Goal: Task Accomplishment & Management: Complete application form

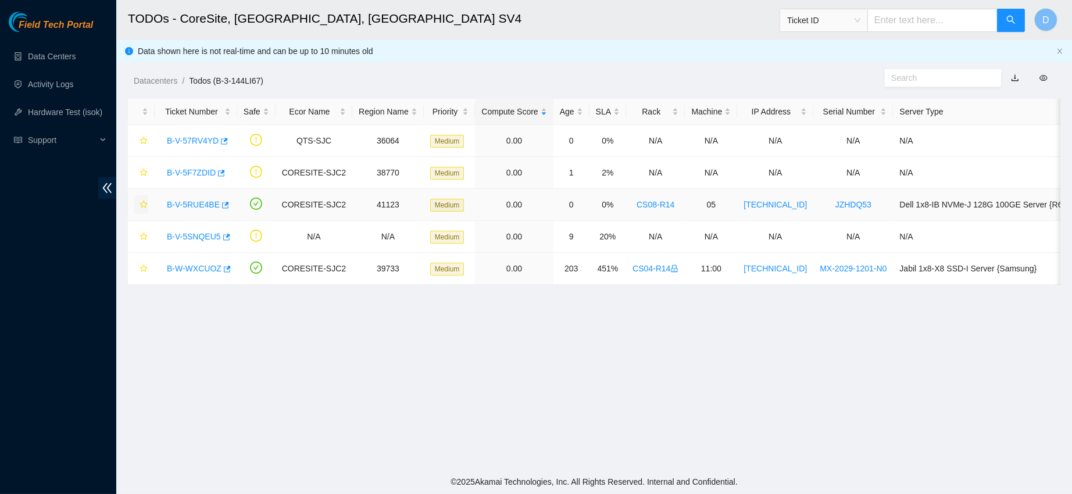
click at [145, 206] on icon "star" at bounding box center [144, 205] width 8 height 8
click at [184, 206] on link "B-V-5RUE4BE" at bounding box center [193, 204] width 53 height 9
click at [189, 206] on link "B-V-5RUE4BE" at bounding box center [193, 204] width 53 height 9
click at [191, 201] on link "B-V-5RUE4BE" at bounding box center [193, 204] width 53 height 9
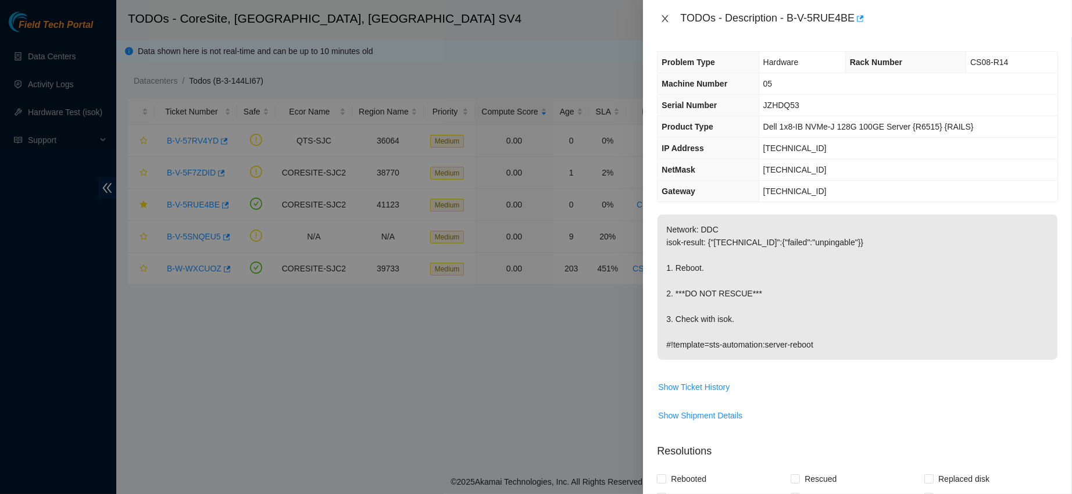
click at [665, 17] on icon "close" at bounding box center [665, 18] width 6 height 7
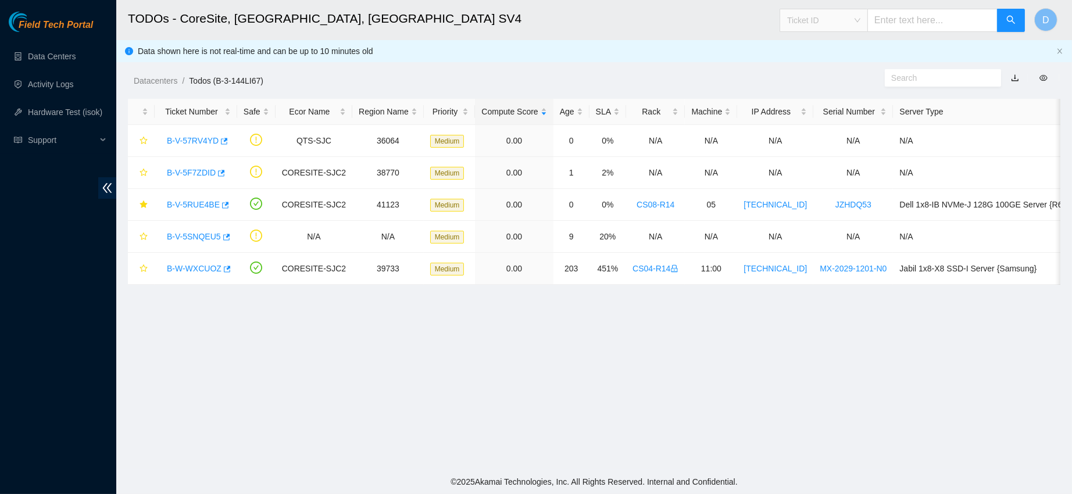
click at [826, 24] on span "Ticket ID" at bounding box center [823, 20] width 73 height 17
click at [819, 111] on div "Serial Number" at bounding box center [831, 116] width 73 height 13
click at [911, 29] on input "text" at bounding box center [933, 20] width 130 height 23
type input "37700172ARC32E"
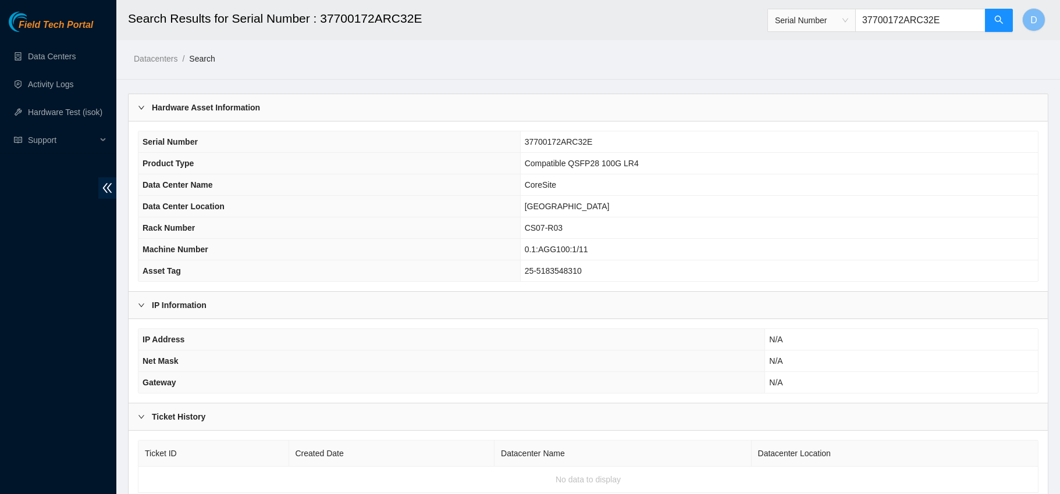
click at [929, 16] on input "37700172ARC32E" at bounding box center [920, 20] width 130 height 23
click at [947, 30] on input "37700172ARC32E" at bounding box center [920, 20] width 130 height 23
click at [994, 24] on icon "search" at bounding box center [998, 19] width 9 height 9
click at [895, 22] on input "37700172ARC32D" at bounding box center [920, 20] width 130 height 23
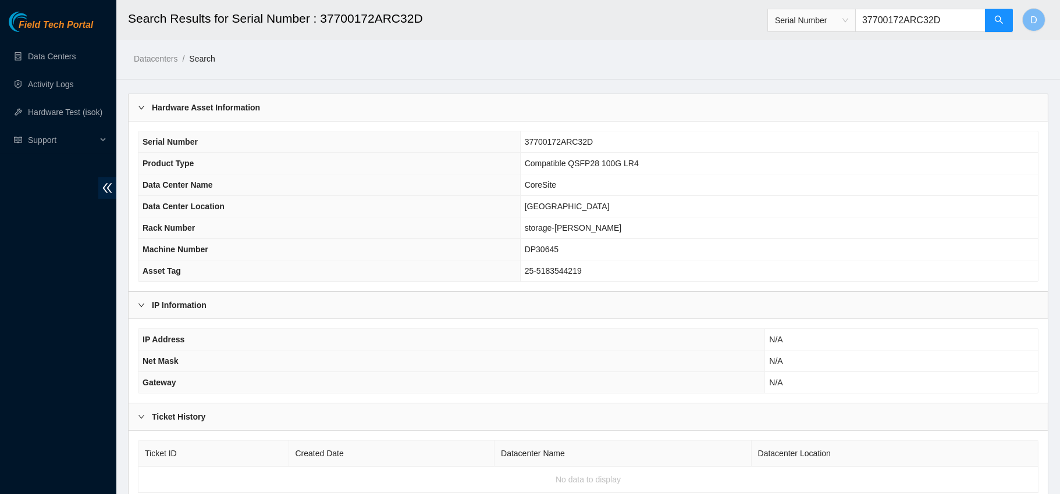
click at [895, 22] on input "37700172ARC32D" at bounding box center [920, 20] width 130 height 23
click at [942, 19] on input "37700172ARC32D" at bounding box center [920, 20] width 130 height 23
click at [987, 19] on button "button" at bounding box center [999, 20] width 28 height 23
click at [891, 17] on input "37700172AXC3L1" at bounding box center [920, 20] width 130 height 23
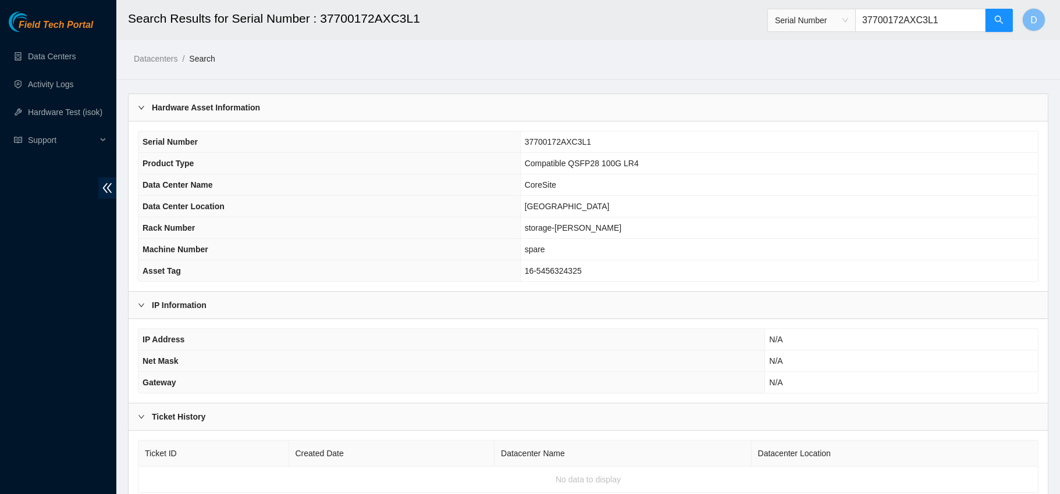
type input "37700172AXC3L1"
click at [58, 61] on link "Data Centers" at bounding box center [52, 56] width 48 height 9
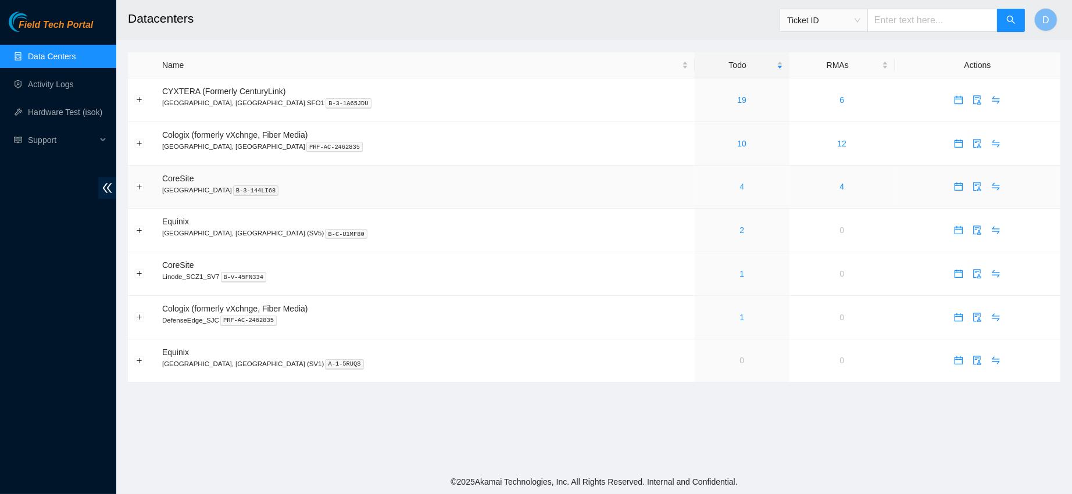
click at [740, 190] on link "4" at bounding box center [742, 186] width 5 height 9
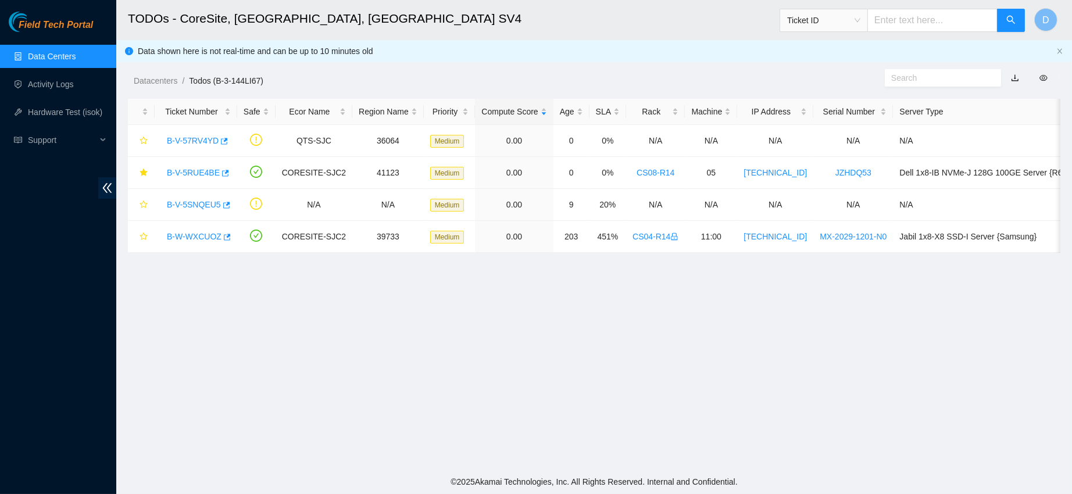
click at [76, 54] on link "Data Centers" at bounding box center [52, 56] width 48 height 9
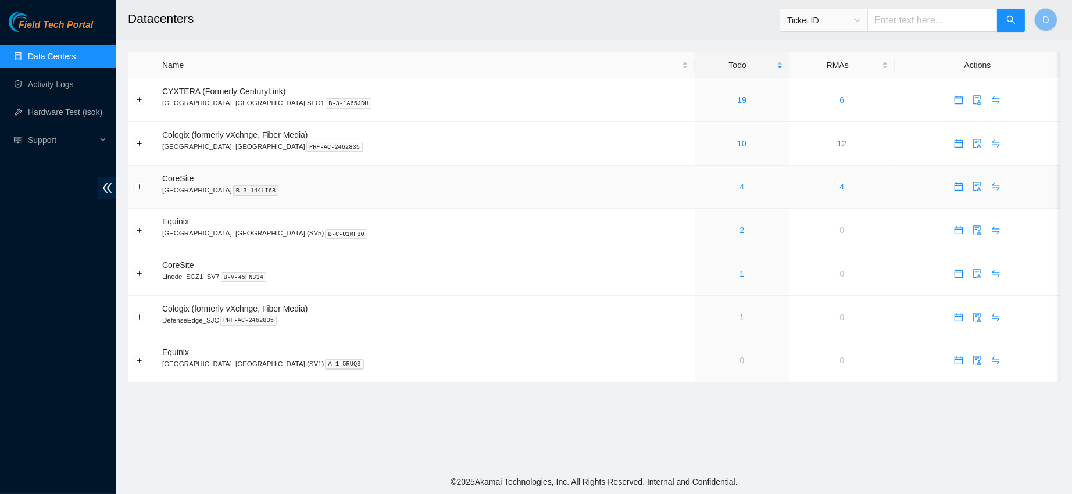
click at [740, 182] on link "4" at bounding box center [742, 186] width 5 height 9
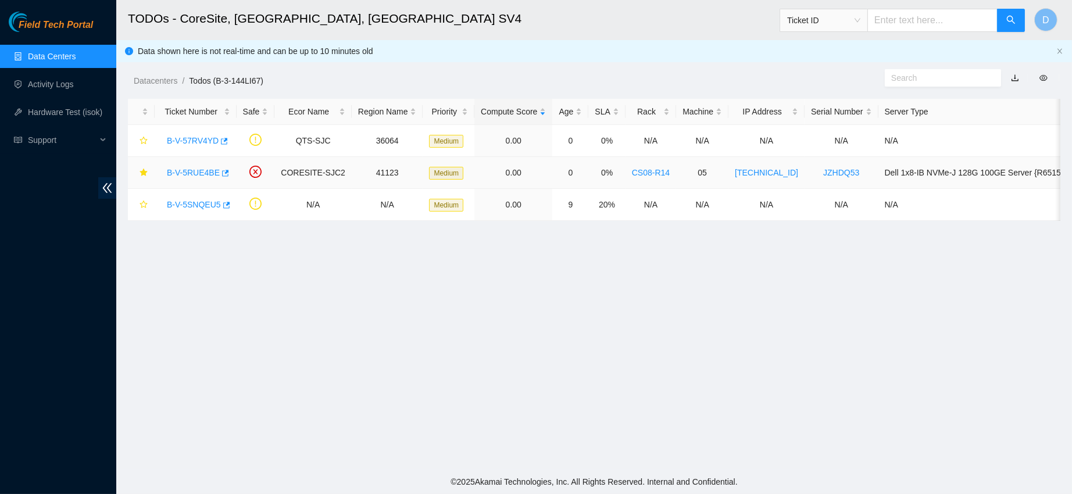
click at [184, 172] on link "B-V-5RUE4BE" at bounding box center [193, 172] width 53 height 9
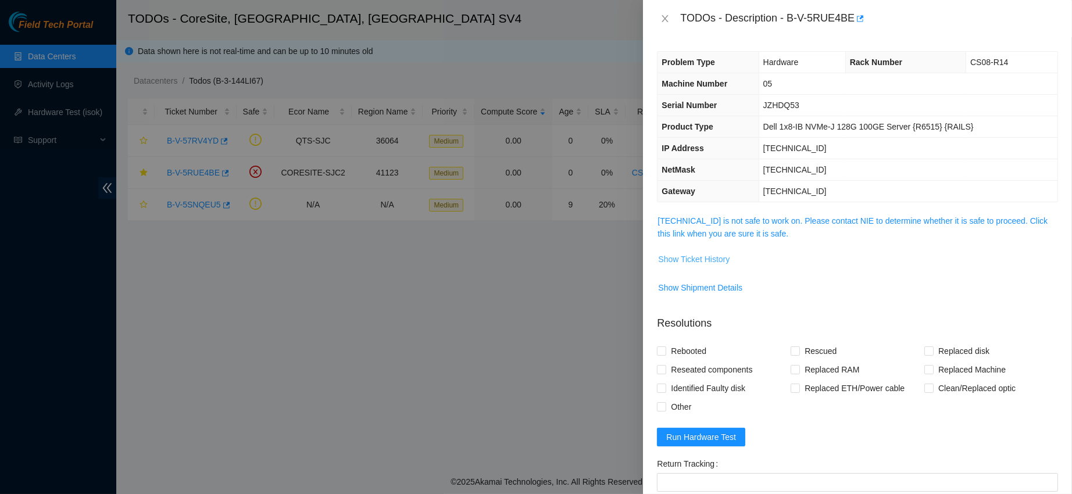
click at [690, 254] on span "Show Ticket History" at bounding box center [694, 259] width 72 height 13
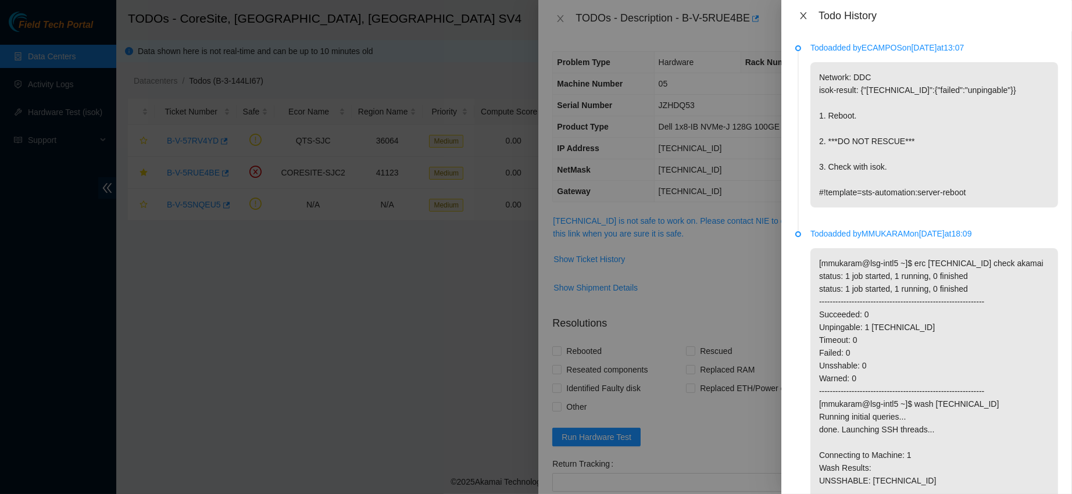
click at [805, 16] on icon "close" at bounding box center [803, 15] width 9 height 9
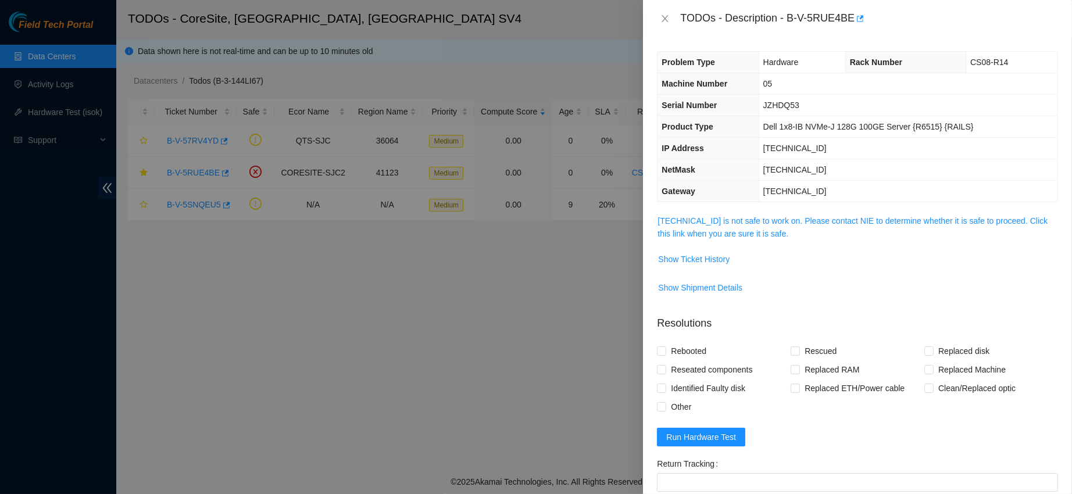
scroll to position [151, 0]
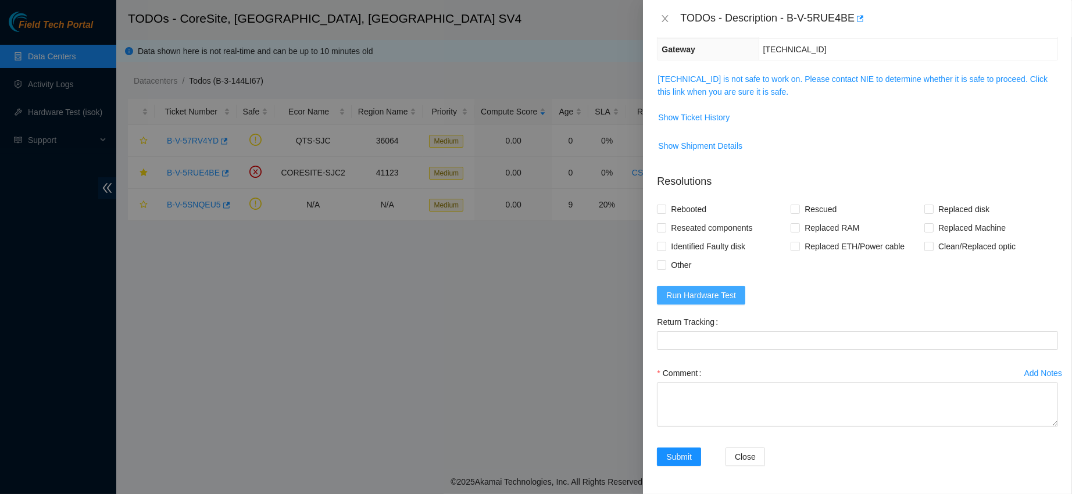
click at [693, 294] on span "Run Hardware Test" at bounding box center [701, 295] width 70 height 13
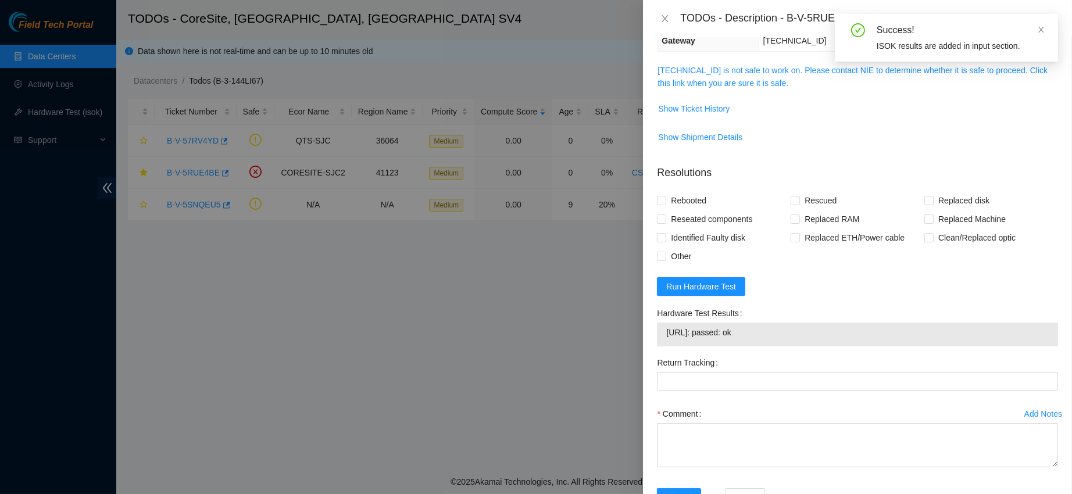
scroll to position [184, 0]
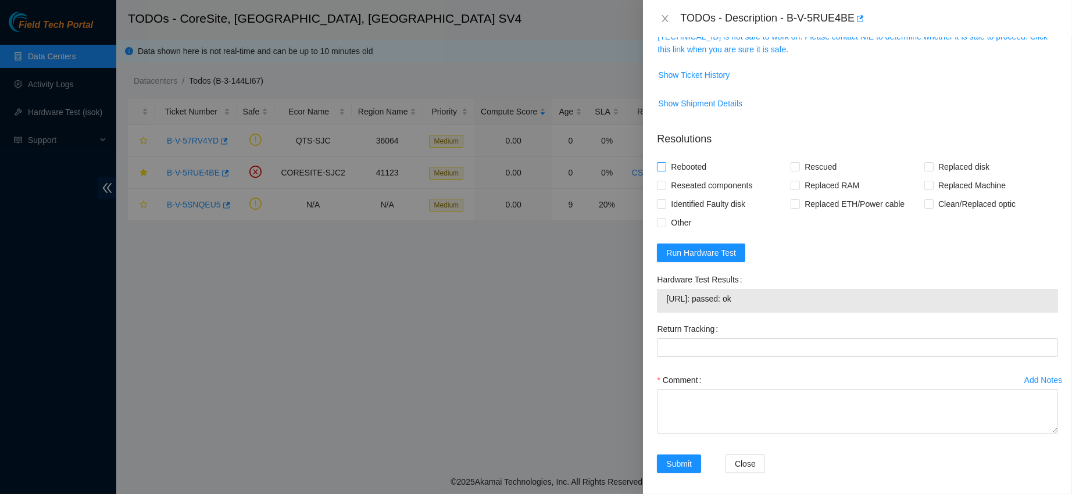
click at [685, 176] on span "Rebooted" at bounding box center [688, 167] width 45 height 19
click at [665, 170] on input "Rebooted" at bounding box center [661, 166] width 8 height 8
checkbox input "true"
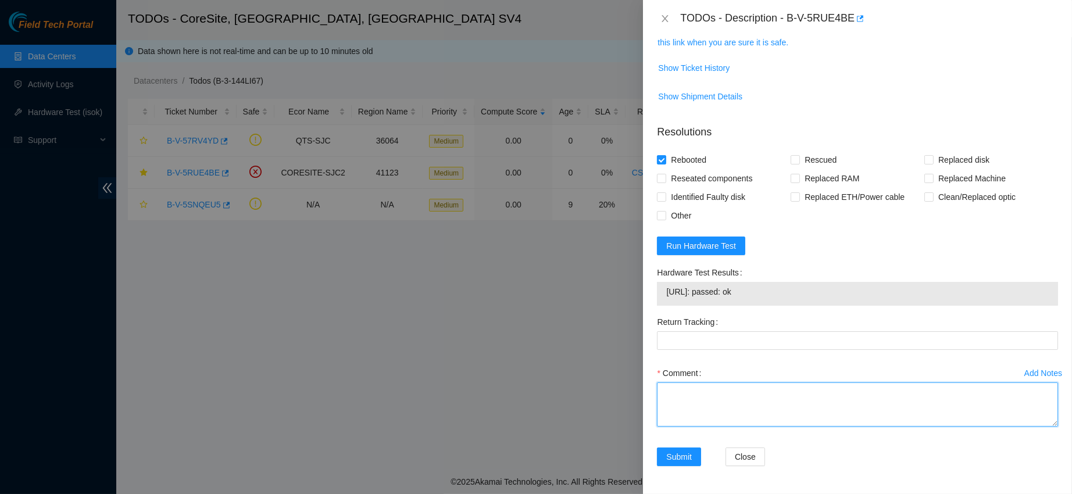
click at [674, 403] on textarea "Comment" at bounding box center [857, 405] width 401 height 44
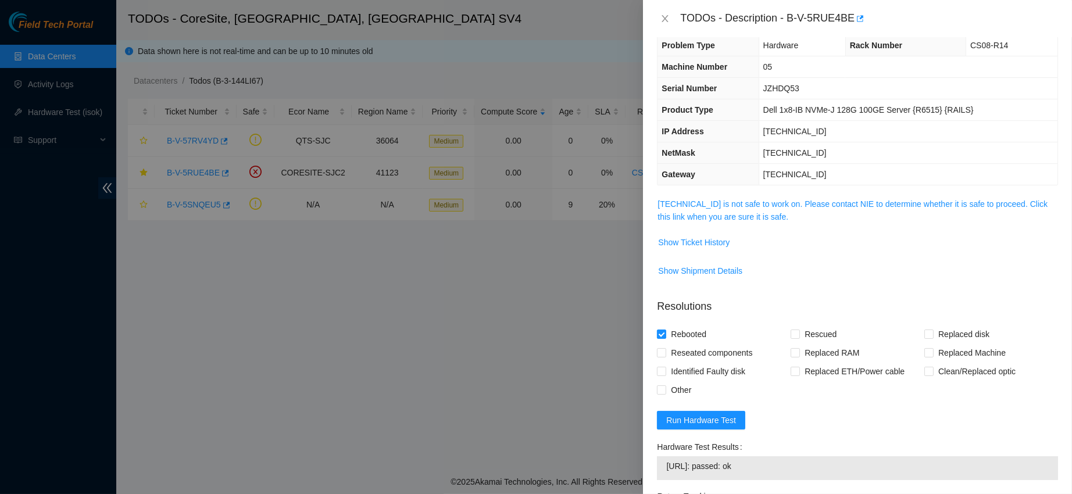
scroll to position [0, 0]
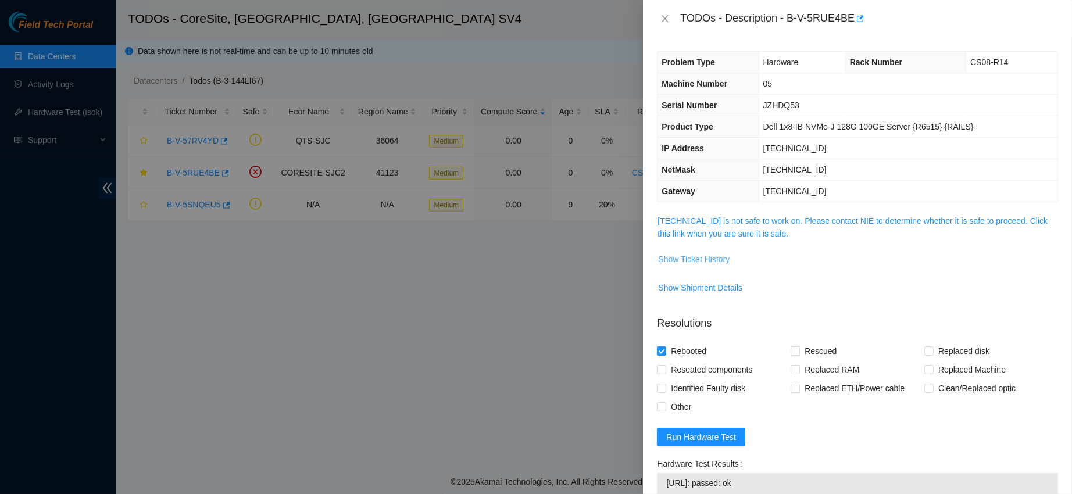
click at [701, 261] on span "Show Ticket History" at bounding box center [694, 259] width 72 height 13
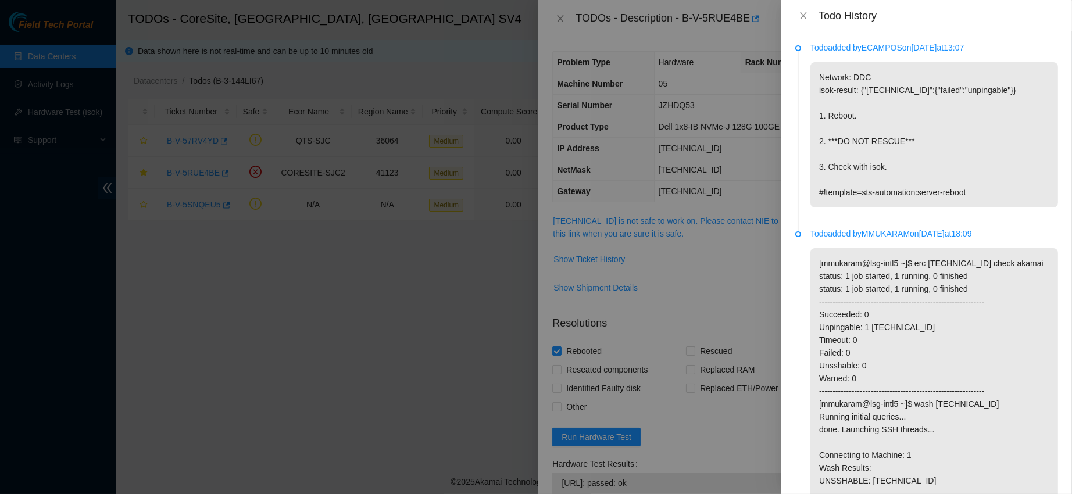
scroll to position [77, 0]
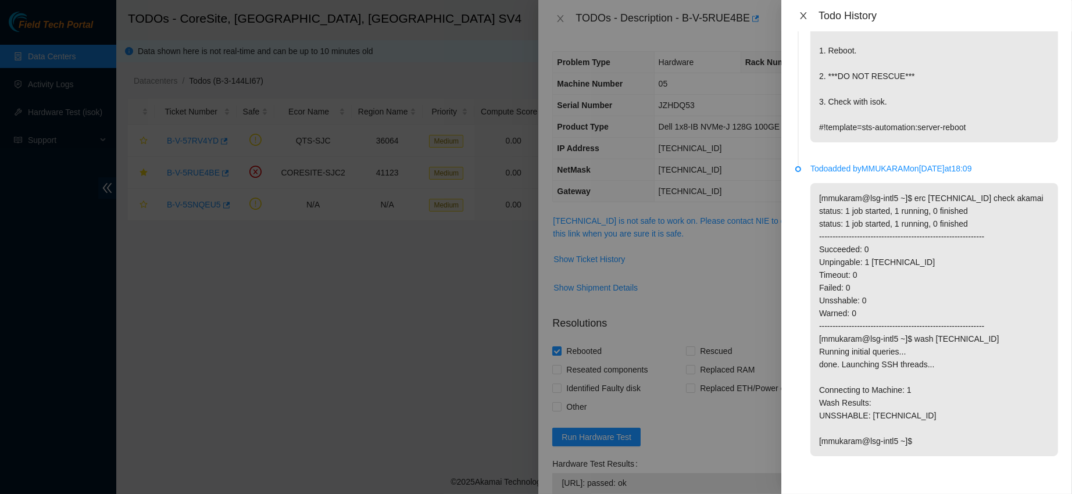
click at [800, 18] on icon "close" at bounding box center [803, 15] width 9 height 9
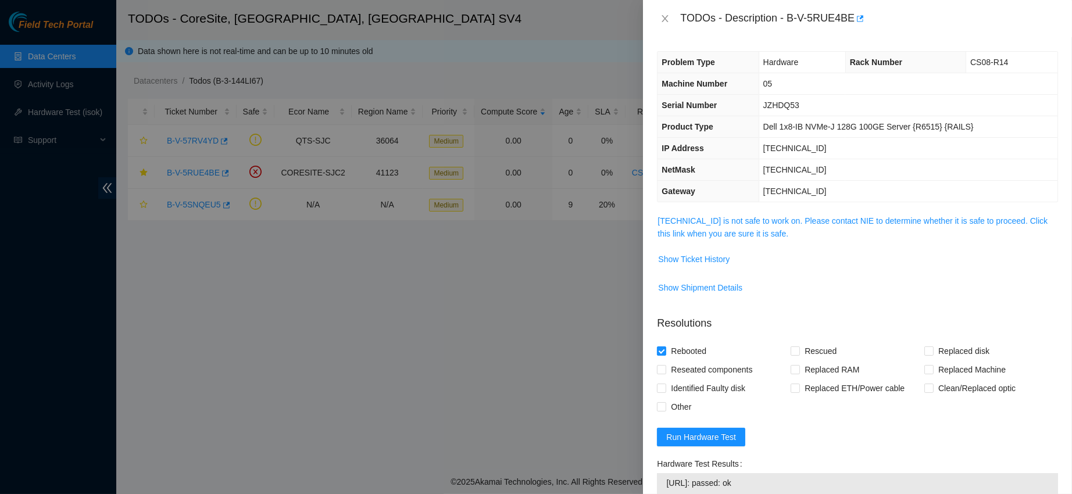
scroll to position [200, 0]
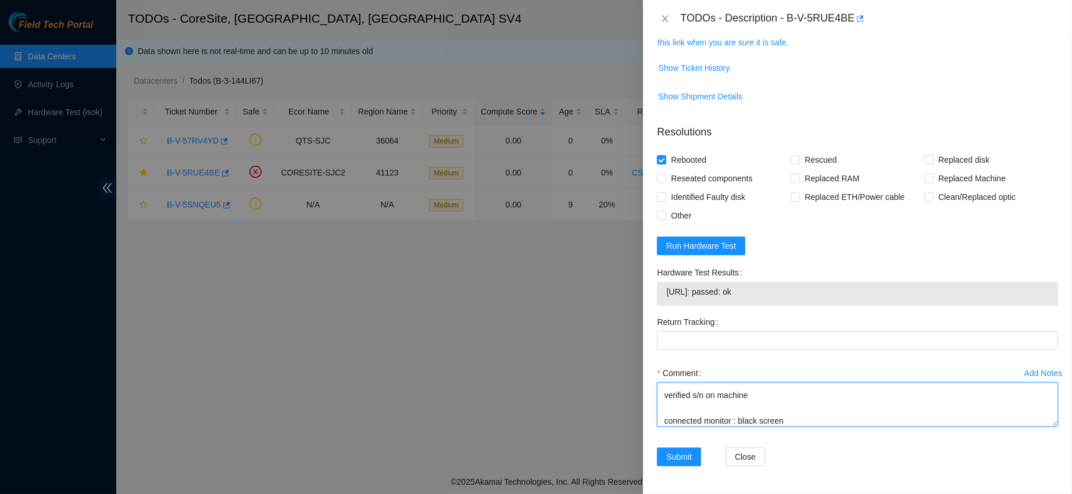
click at [807, 425] on textarea "contacted nocc to confirm that ticket was safe verified s/n on machine connecte…" at bounding box center [857, 405] width 401 height 44
type textarea "contacted nocc to confirm that ticket was safe verified s/n on machine connecte…"
click at [667, 23] on icon "close" at bounding box center [665, 18] width 9 height 9
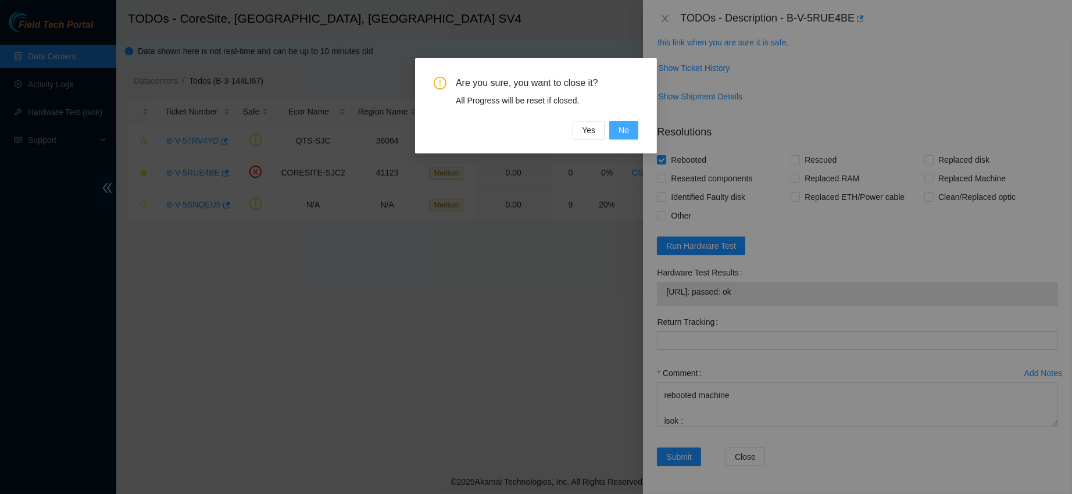
click at [629, 126] on button "No" at bounding box center [623, 130] width 29 height 19
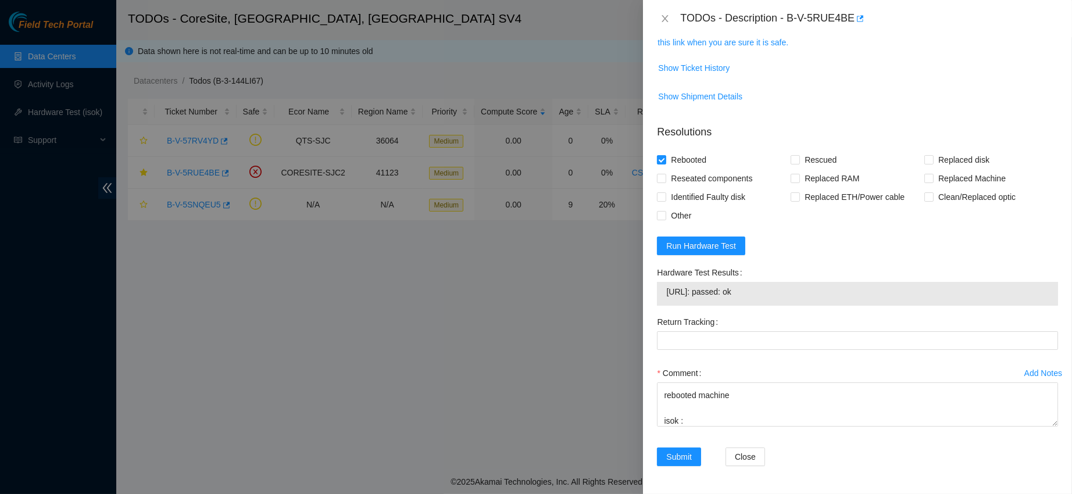
click at [668, 32] on div "TODOs - Description - B-V-5RUE4BE" at bounding box center [857, 18] width 429 height 37
click at [665, 18] on icon "close" at bounding box center [665, 18] width 6 height 7
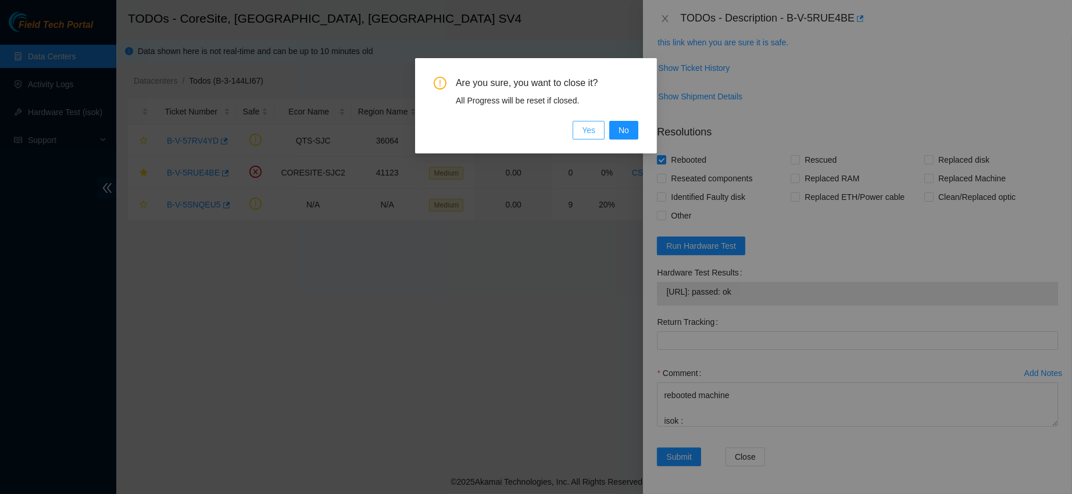
click at [575, 135] on button "Yes" at bounding box center [589, 130] width 32 height 19
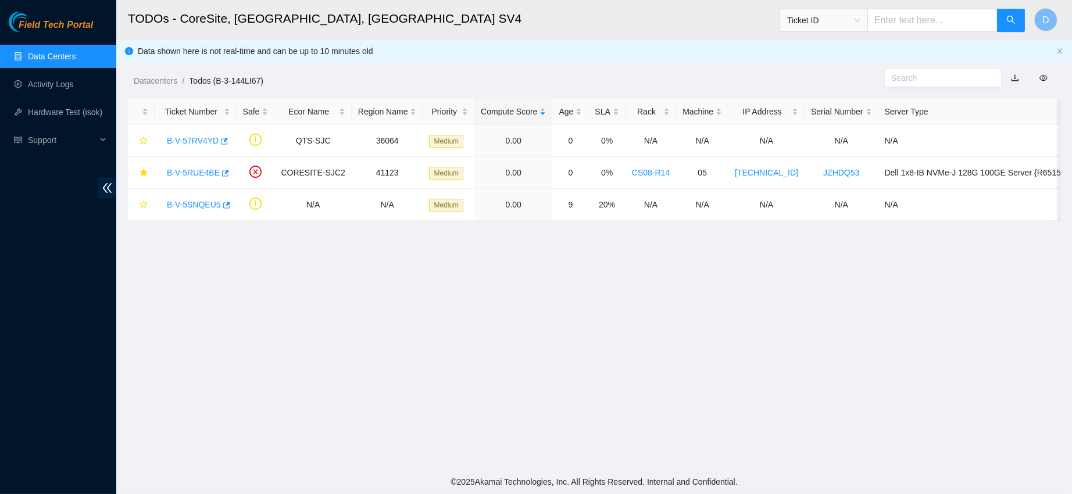
scroll to position [251, 0]
click at [51, 89] on link "Activity Logs" at bounding box center [51, 84] width 46 height 9
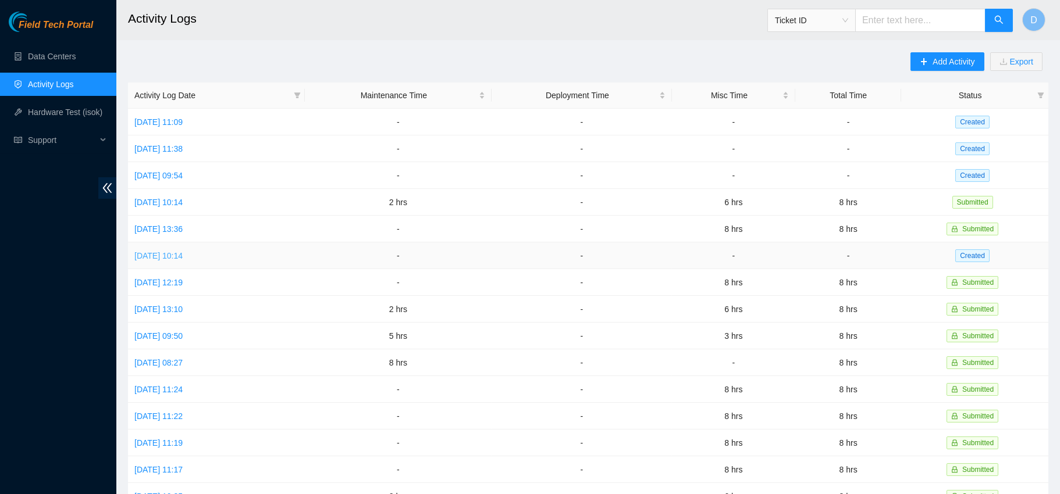
click at [166, 256] on link "[DATE] 10:14" at bounding box center [158, 255] width 48 height 9
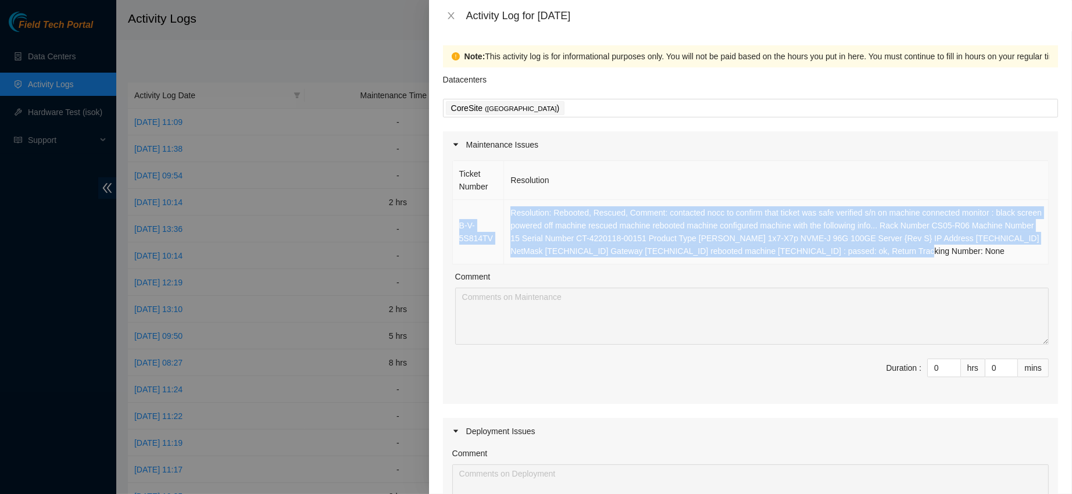
drag, startPoint x: 458, startPoint y: 213, endPoint x: 972, endPoint y: 246, distance: 515.7
click at [972, 246] on tr "B-V-5S814TV Resolution: Rebooted, Rescued, Comment: contacted nocc to confirm t…" at bounding box center [751, 232] width 596 height 65
copy tr "B-V-5S814TV Resolution: Rebooted, Rescued, Comment: contacted nocc to confirm t…"
click at [953, 363] on icon "up" at bounding box center [955, 365] width 4 height 4
type input "1"
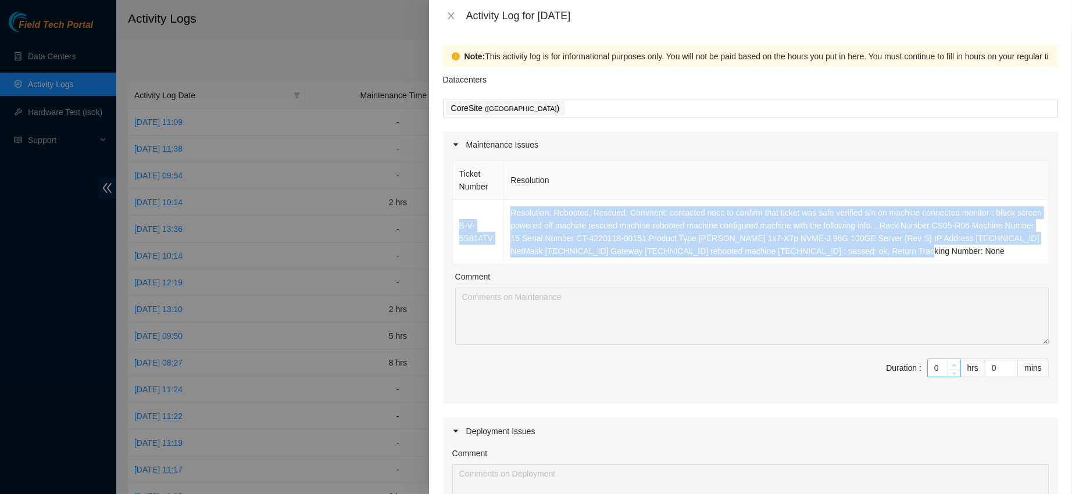
type input "1"
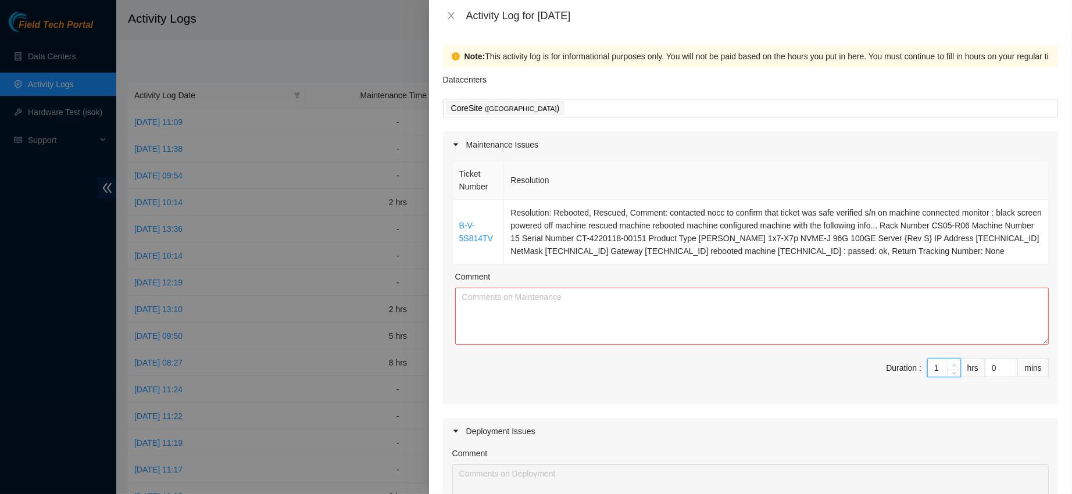
type input "2"
click at [953, 363] on icon "up" at bounding box center [955, 365] width 4 height 4
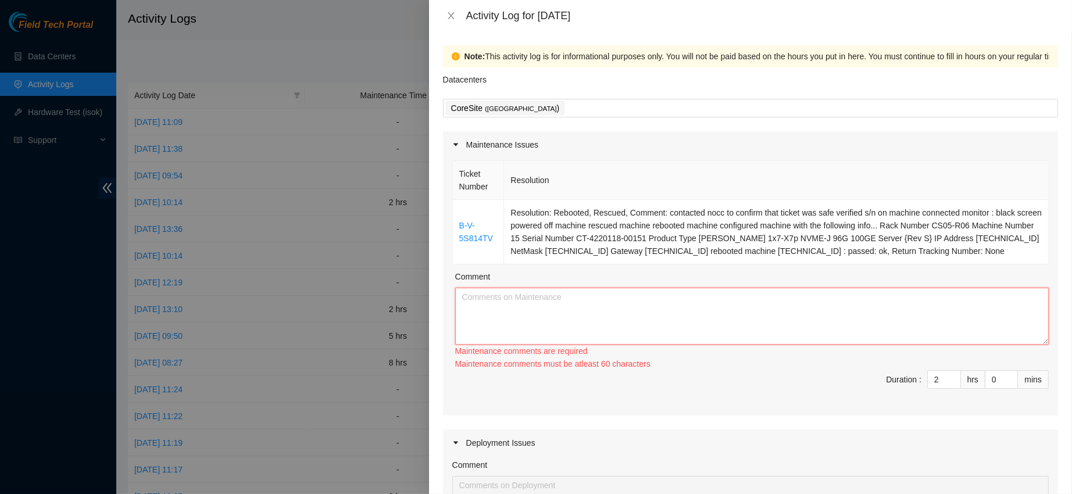
click at [863, 331] on textarea "Comment" at bounding box center [752, 316] width 594 height 57
paste textarea "B-V-5S814TV Resolution: Rebooted, Rescued, Comment: contacted nocc to confirm t…"
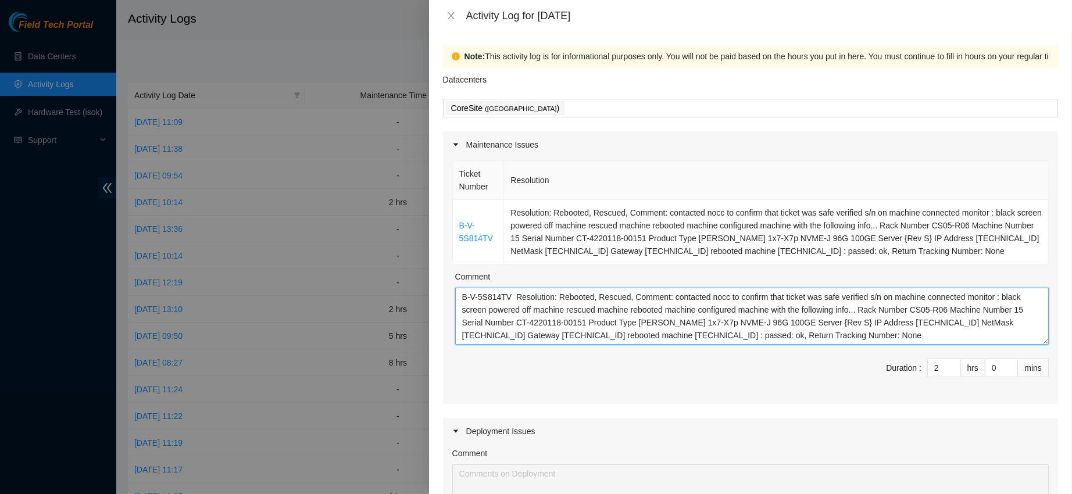
scroll to position [390, 0]
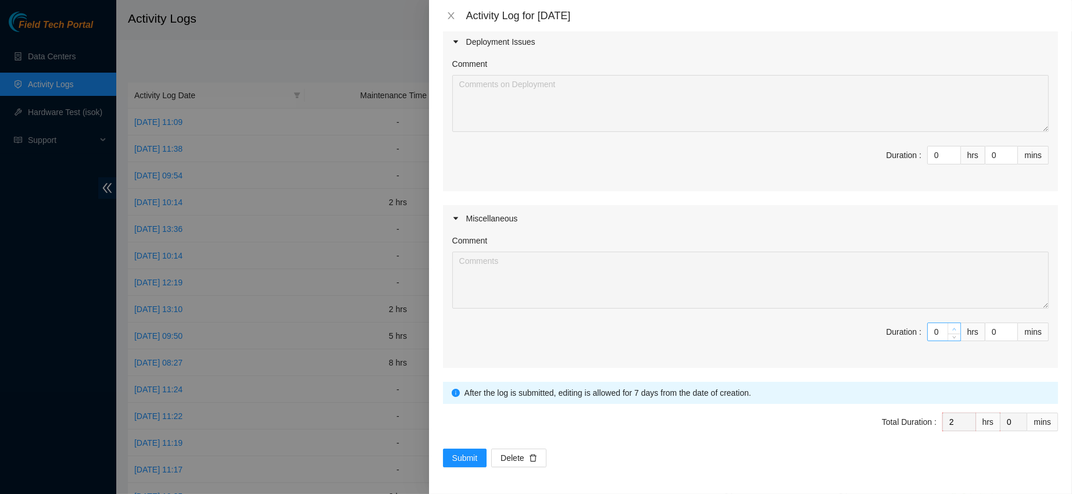
type textarea "B-V-5S814TV Resolution: Rebooted, Rescued, Comment: contacted nocc to confirm t…"
type input "1"
type input "3"
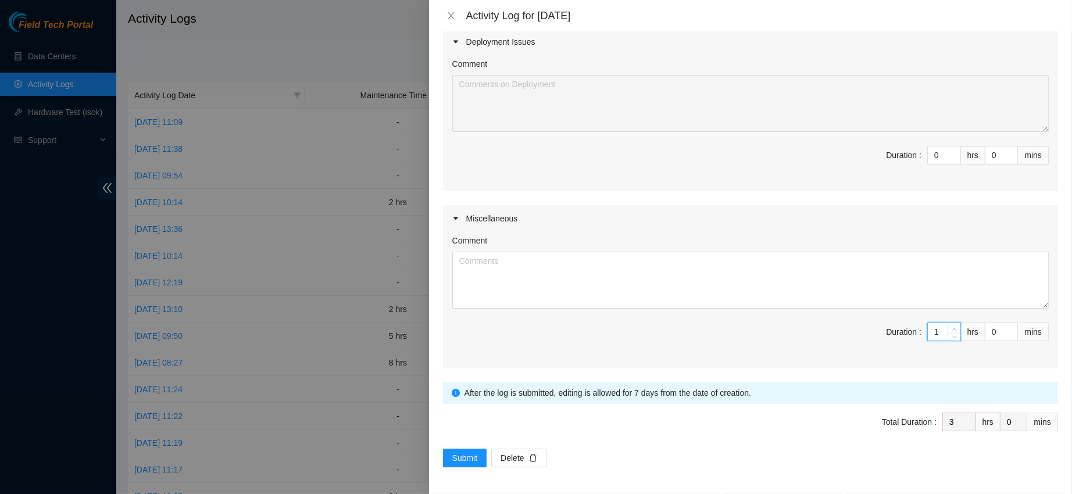
click at [951, 326] on span "up" at bounding box center [954, 329] width 7 height 7
type input "2"
type input "4"
click at [951, 326] on span "up" at bounding box center [954, 329] width 7 height 7
type input "3"
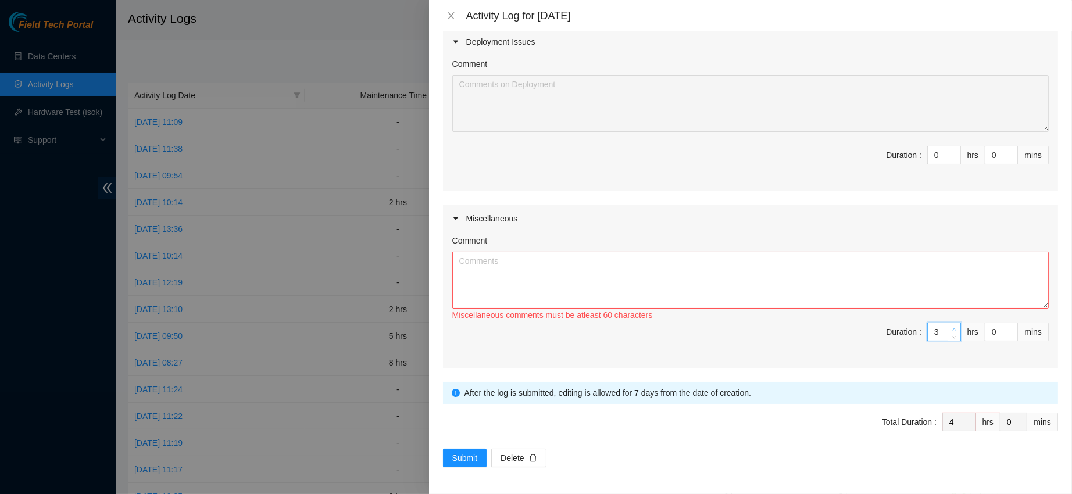
type input "5"
click at [951, 326] on span "up" at bounding box center [954, 329] width 7 height 7
type input "4"
type input "6"
click at [951, 326] on span "up" at bounding box center [954, 329] width 7 height 7
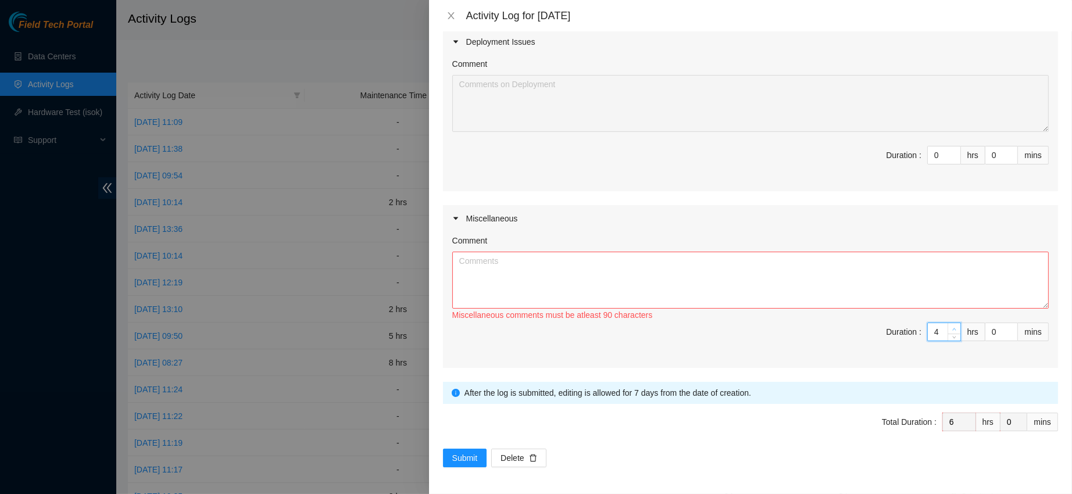
type input "5"
type input "7"
click at [951, 326] on span "up" at bounding box center [954, 329] width 7 height 7
type input "6"
type input "8"
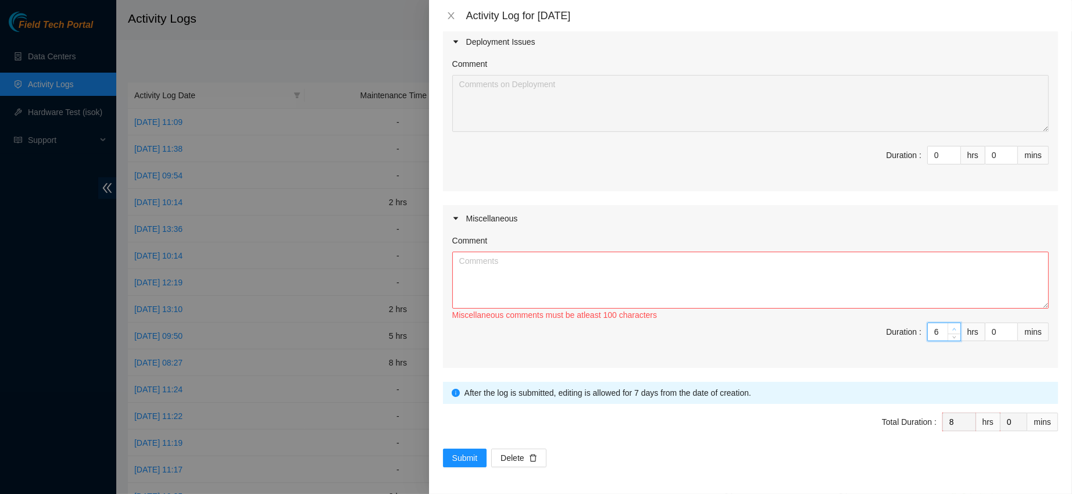
click at [951, 326] on span "up" at bounding box center [954, 329] width 7 height 7
click at [876, 287] on textarea "Comment" at bounding box center [750, 280] width 597 height 57
type textarea "b"
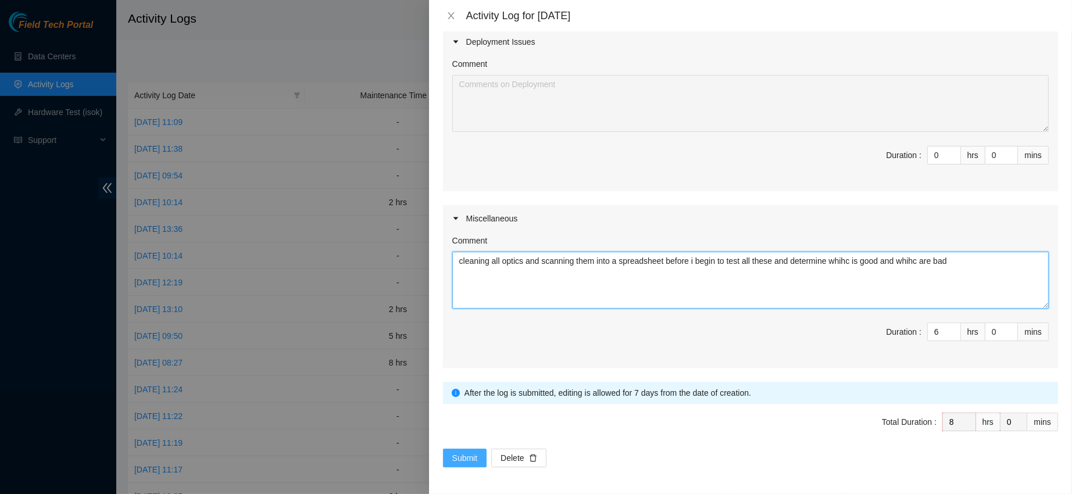
type textarea "cleaning all optics and scanning them into a spreadsheet before i begin to test…"
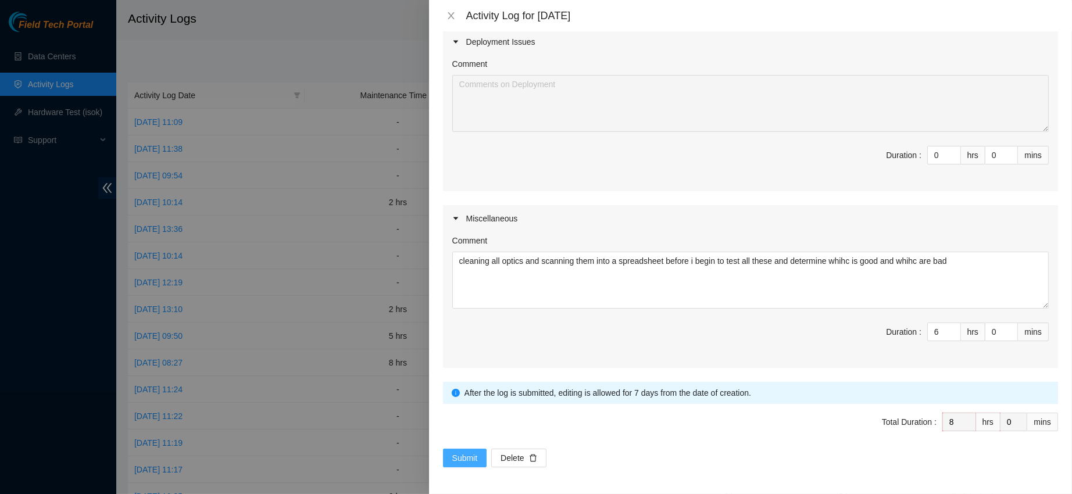
click at [478, 461] on button "Submit" at bounding box center [465, 458] width 44 height 19
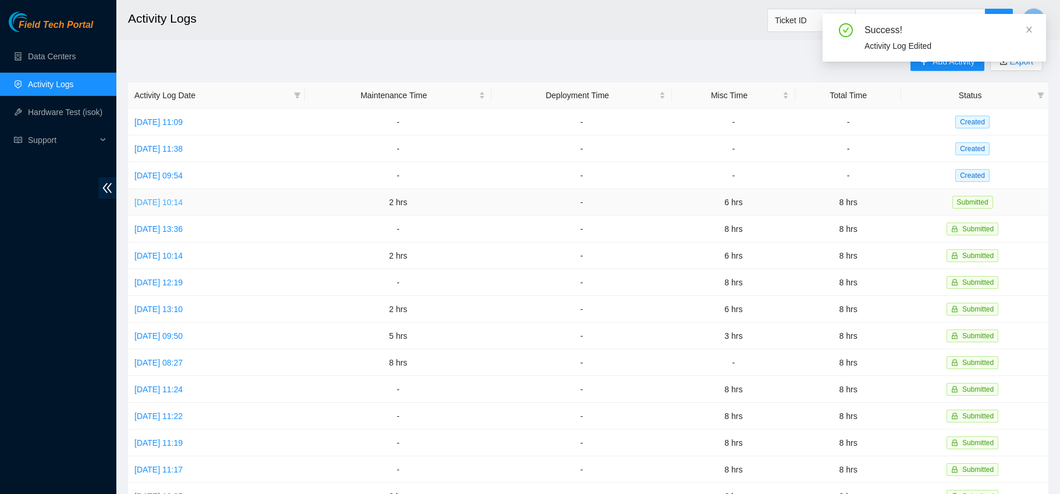
click at [176, 201] on link "[DATE] 10:14" at bounding box center [158, 202] width 48 height 9
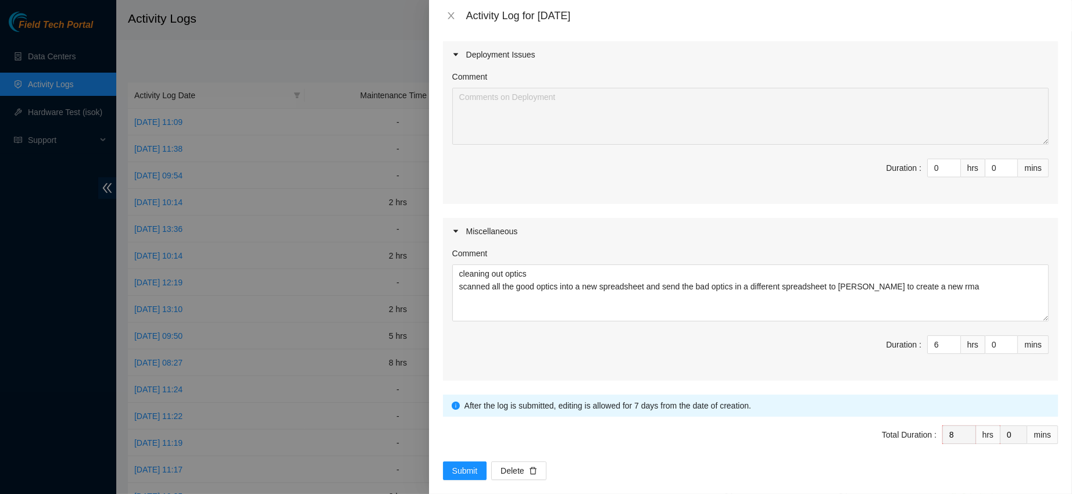
scroll to position [363, 0]
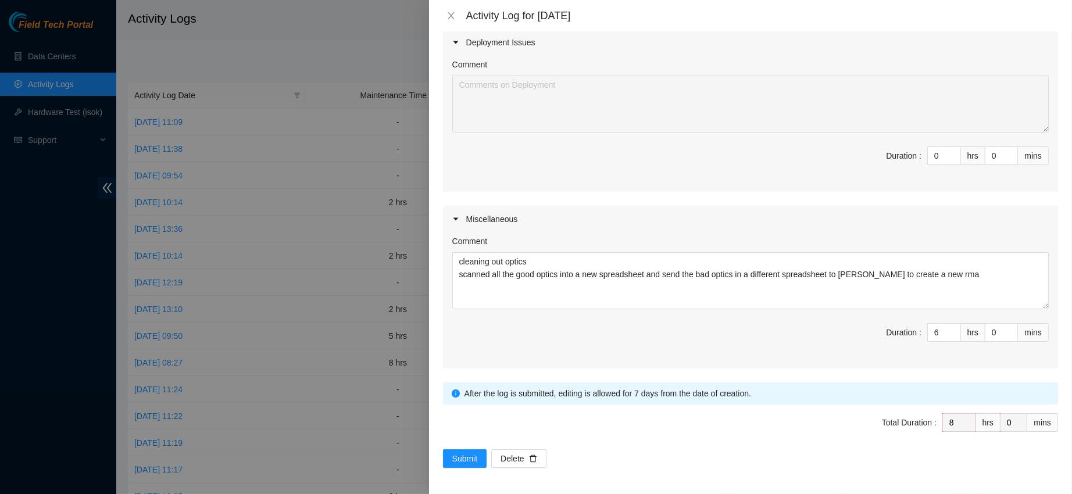
click at [451, 8] on div "Activity Log for [DATE]" at bounding box center [750, 15] width 643 height 31
click at [455, 15] on icon "close" at bounding box center [451, 15] width 9 height 9
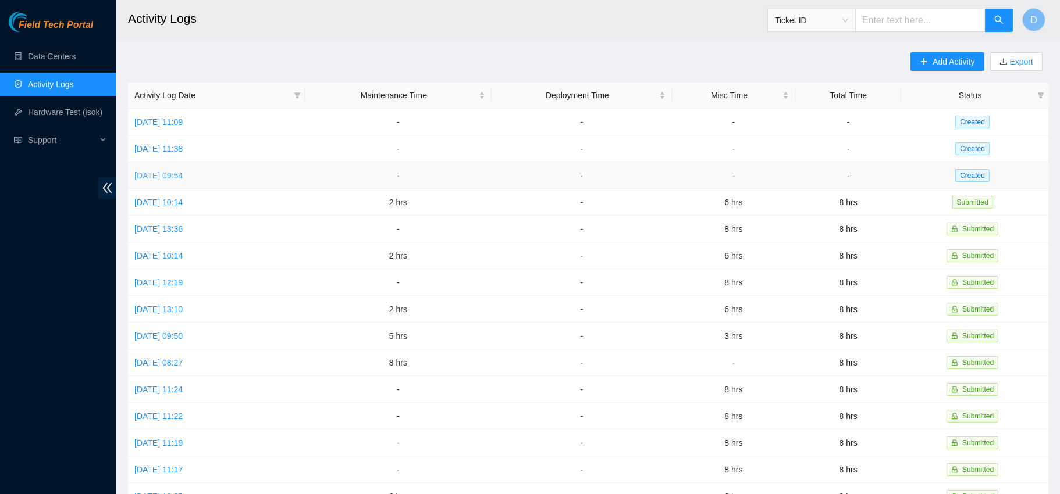
click at [179, 176] on link "[DATE] 09:54" at bounding box center [158, 175] width 48 height 9
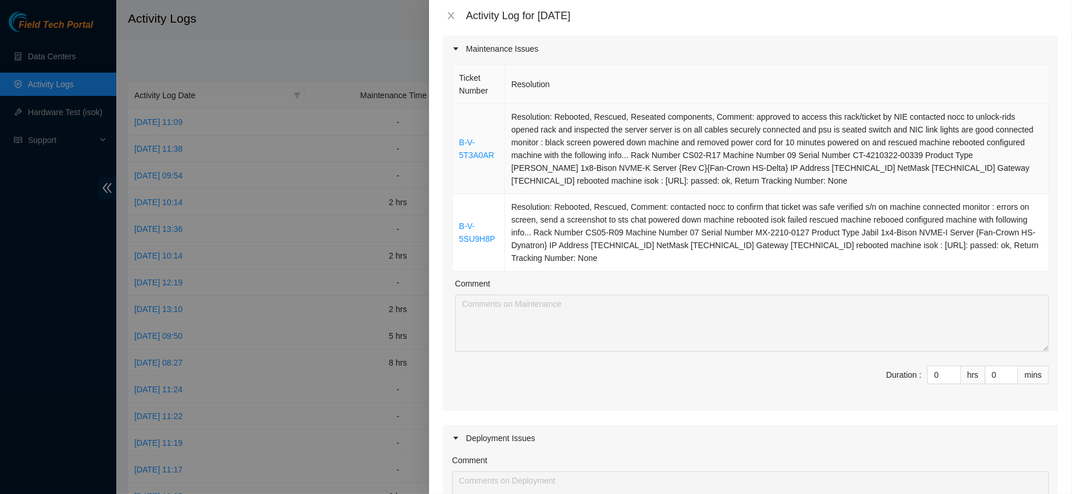
scroll to position [97, 0]
drag, startPoint x: 462, startPoint y: 110, endPoint x: 659, endPoint y: 259, distance: 247.0
click at [659, 259] on tbody "B-V-5T3A0AR Resolution: Rebooted, Rescued, Reseated components, Comment: approv…" at bounding box center [751, 186] width 596 height 167
copy tbody "-V-5T3A0AR Resolution: Rebooted, Rescued, Reseated components, Comment: approve…"
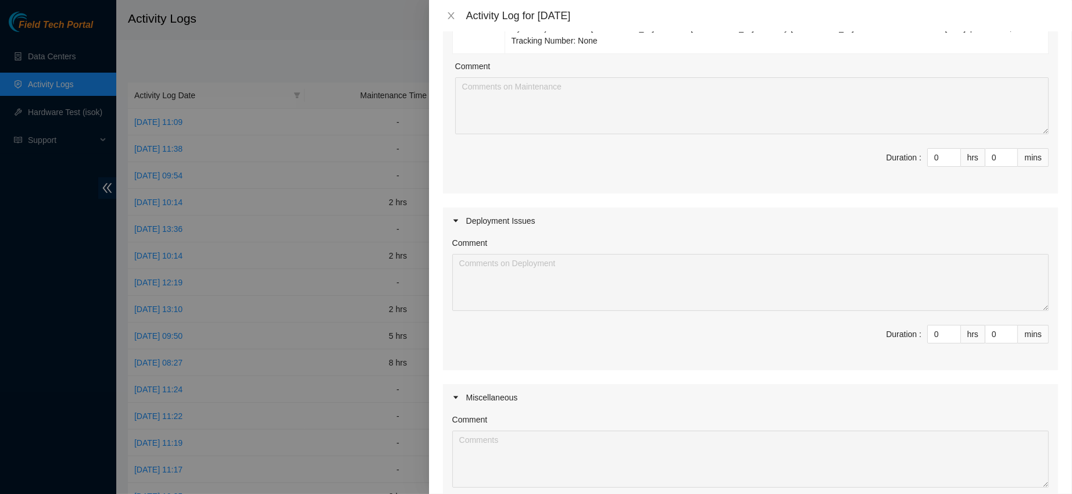
scroll to position [309, 0]
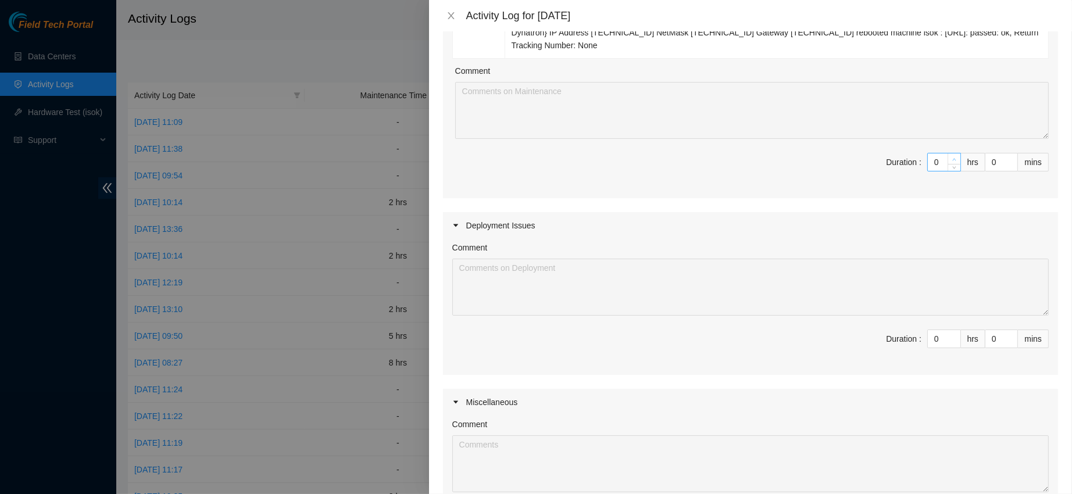
type input "1"
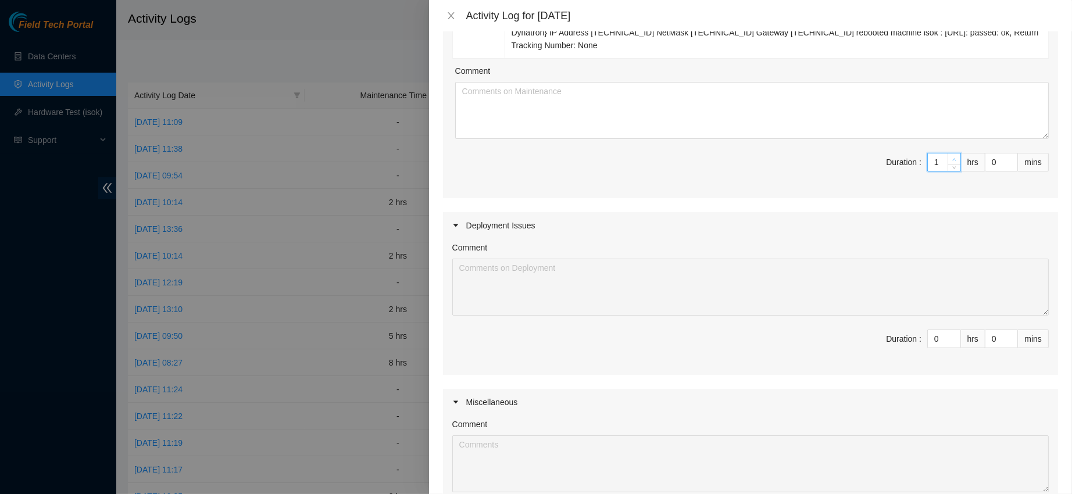
click at [951, 157] on span "up" at bounding box center [954, 159] width 7 height 7
type input "2"
click at [951, 157] on span "up" at bounding box center [954, 159] width 7 height 7
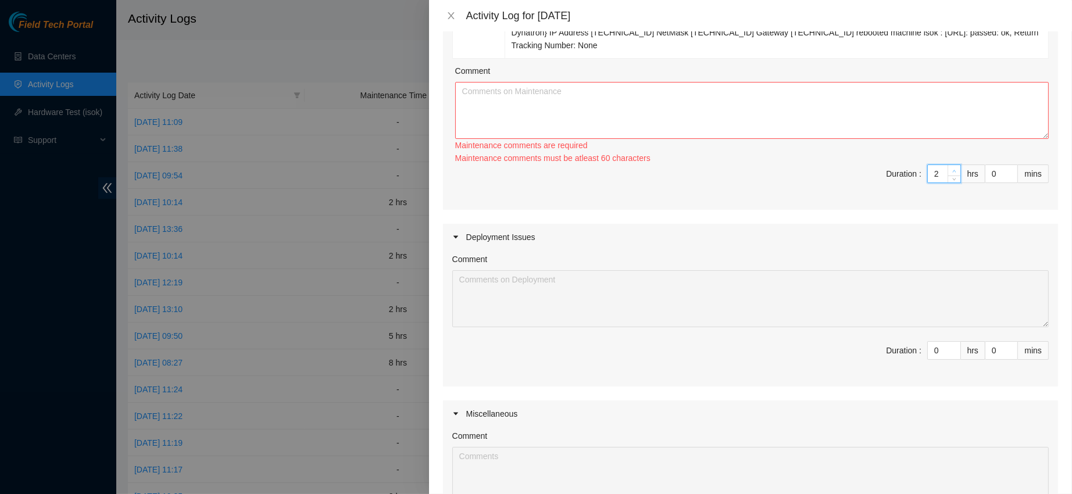
type input "3"
click at [946, 157] on div "Ticket Number Resolution B-V-5T3A0AR Resolution: Rebooted, Rescued, Reseated co…" at bounding box center [750, 29] width 615 height 361
type input "4"
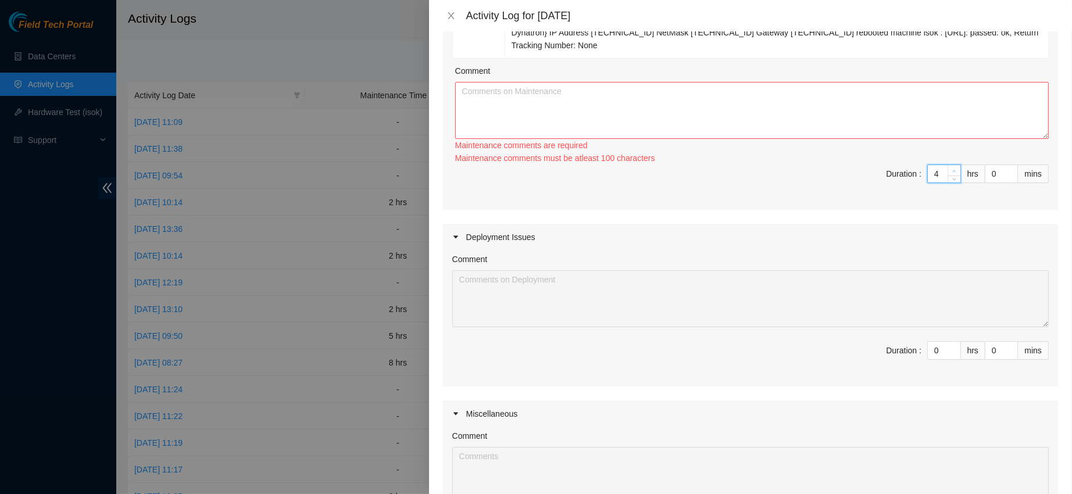
click at [951, 167] on span "up" at bounding box center [954, 170] width 7 height 7
click at [884, 118] on textarea "Comment" at bounding box center [752, 110] width 594 height 57
paste textarea "-V-5T3A0AR Resolution: Rebooted, Rescued, Reseated components, Comment: approve…"
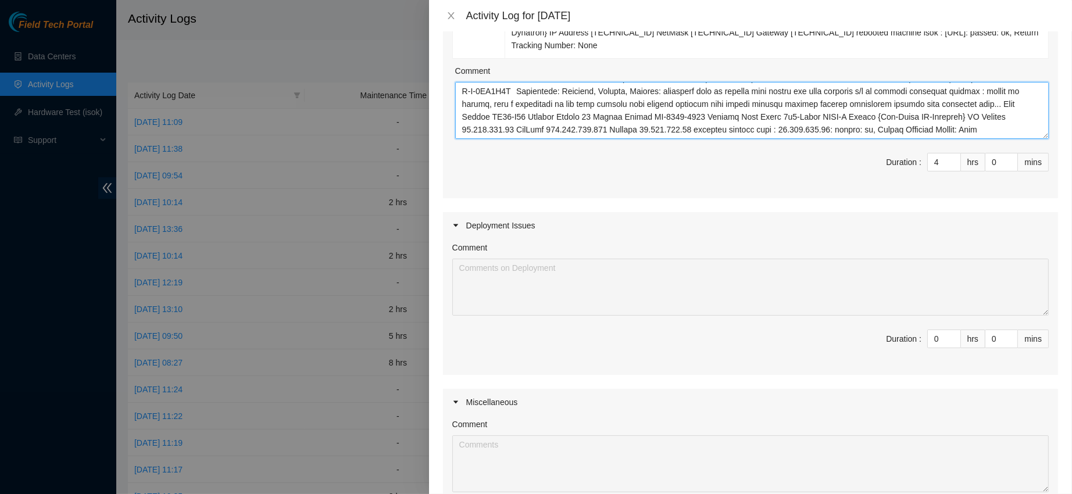
scroll to position [492, 0]
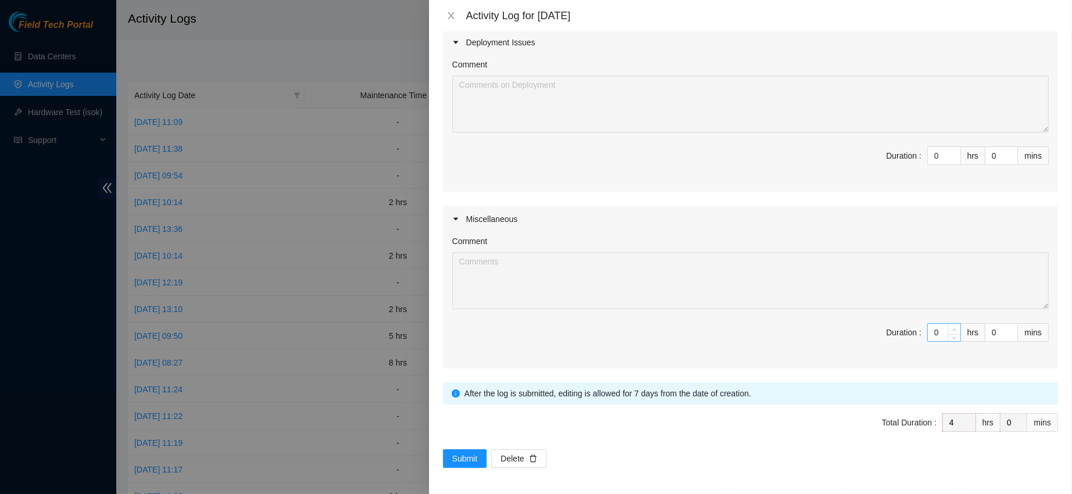
type textarea "-V-5T3A0AR Resolution: Rebooted, Rescued, Reseated components, Comment: approve…"
type input "1"
type input "5"
click at [951, 326] on span "up" at bounding box center [954, 329] width 7 height 7
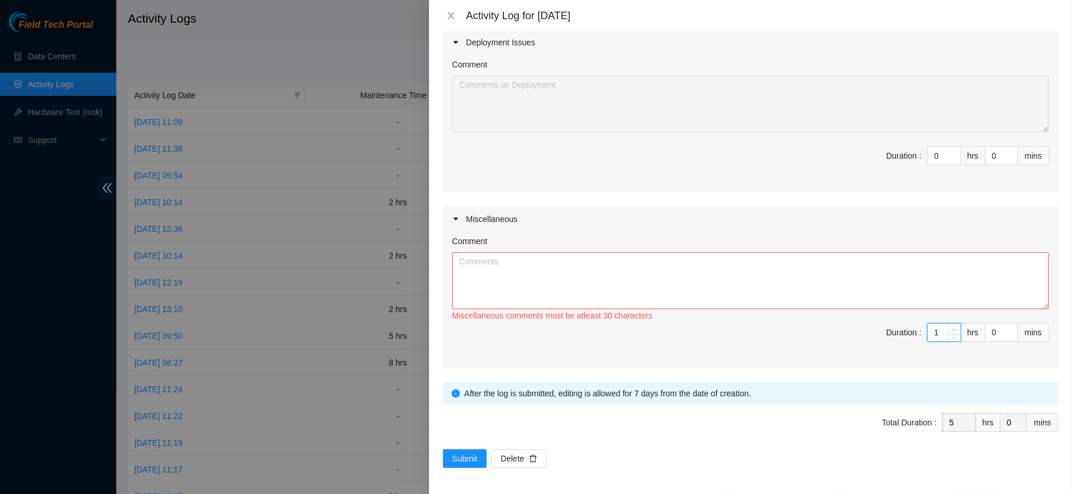
type input "2"
type input "6"
click at [951, 326] on span "up" at bounding box center [954, 329] width 7 height 7
type input "3"
type input "7"
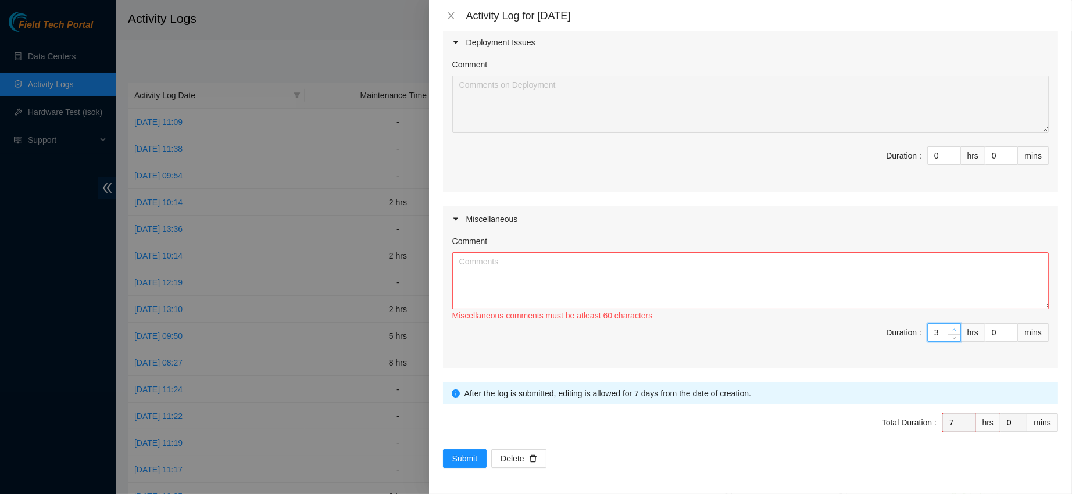
click at [951, 326] on span "up" at bounding box center [954, 329] width 7 height 7
type input "4"
type input "8"
click at [951, 326] on span "up" at bounding box center [954, 329] width 7 height 7
click at [883, 256] on textarea "Comment" at bounding box center [750, 280] width 597 height 57
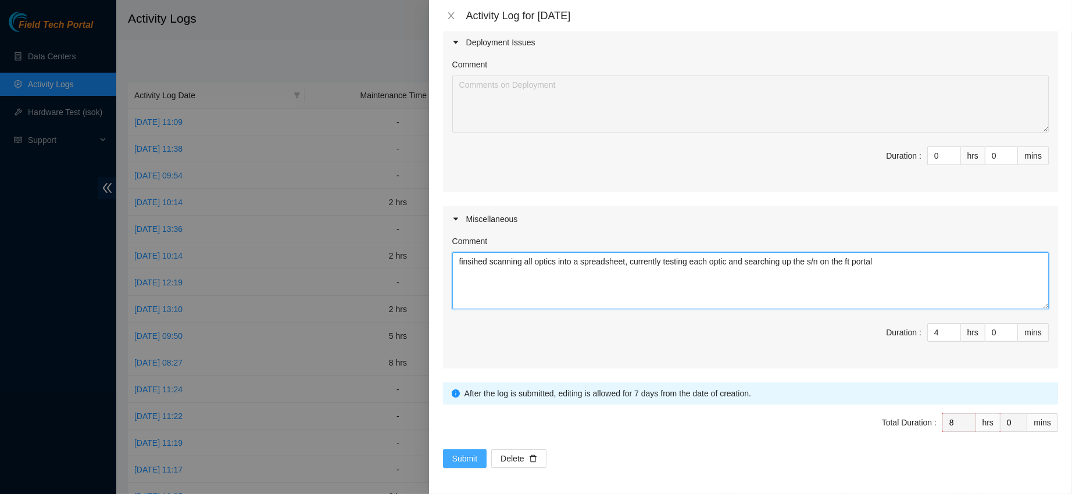
type textarea "finsihed scanning all optics into a spreadsheet, currently testing each optic a…"
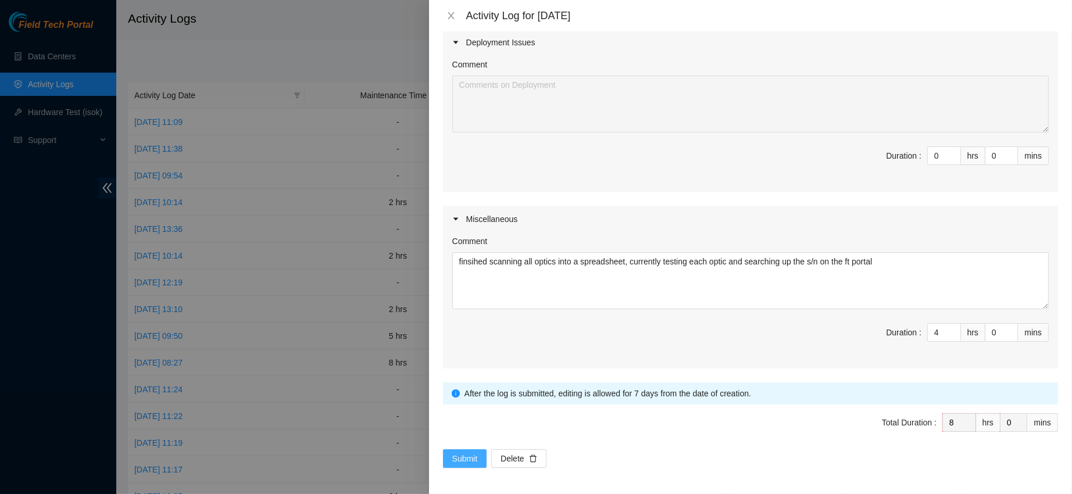
click at [472, 453] on span "Submit" at bounding box center [465, 458] width 26 height 13
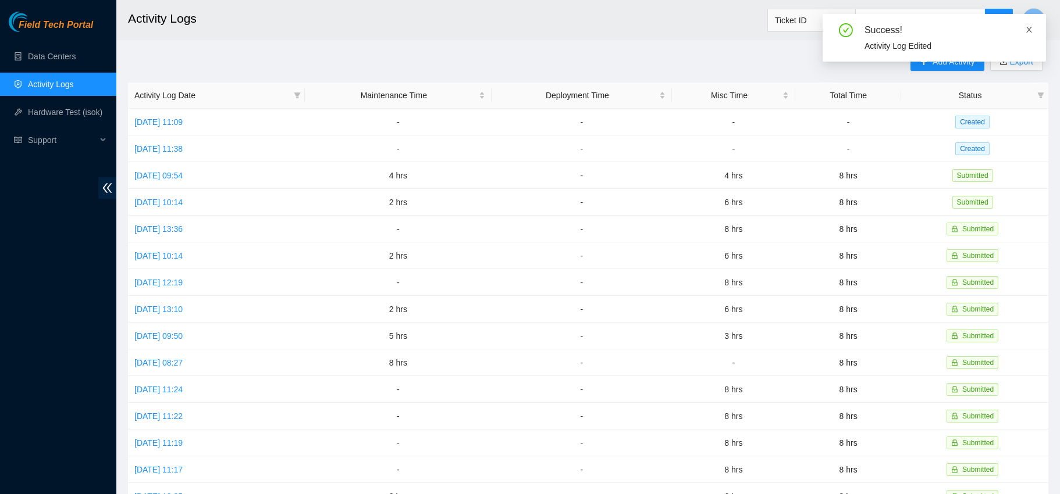
click at [1030, 31] on icon "close" at bounding box center [1029, 30] width 6 height 6
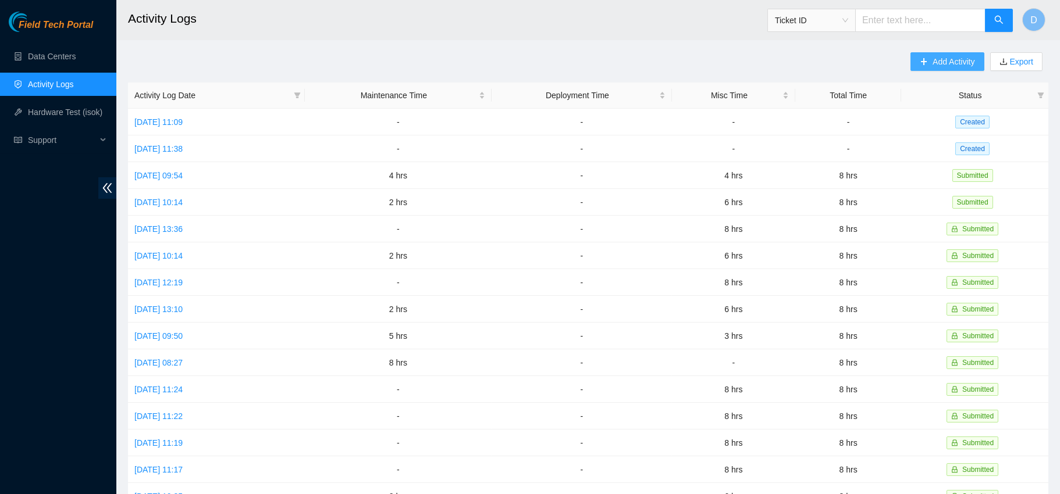
click at [939, 62] on span "Add Activity" at bounding box center [953, 61] width 42 height 13
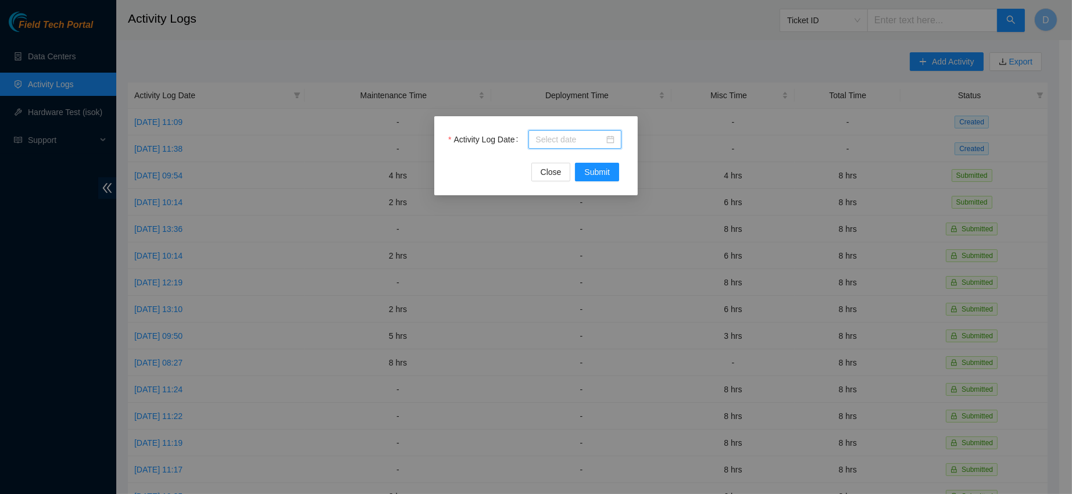
click at [577, 141] on input "Activity Log Date" at bounding box center [570, 139] width 69 height 13
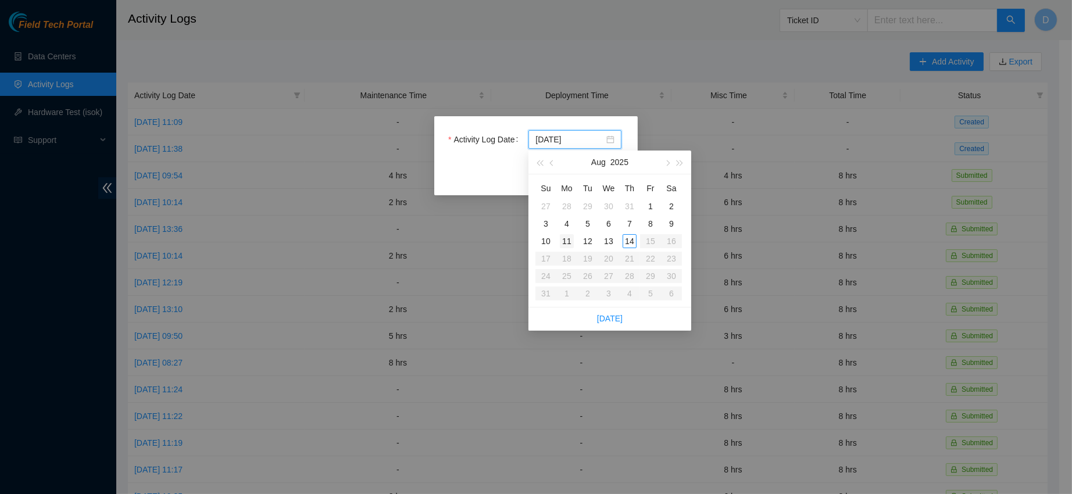
type input "[DATE]"
click at [566, 238] on div "11" at bounding box center [567, 241] width 14 height 14
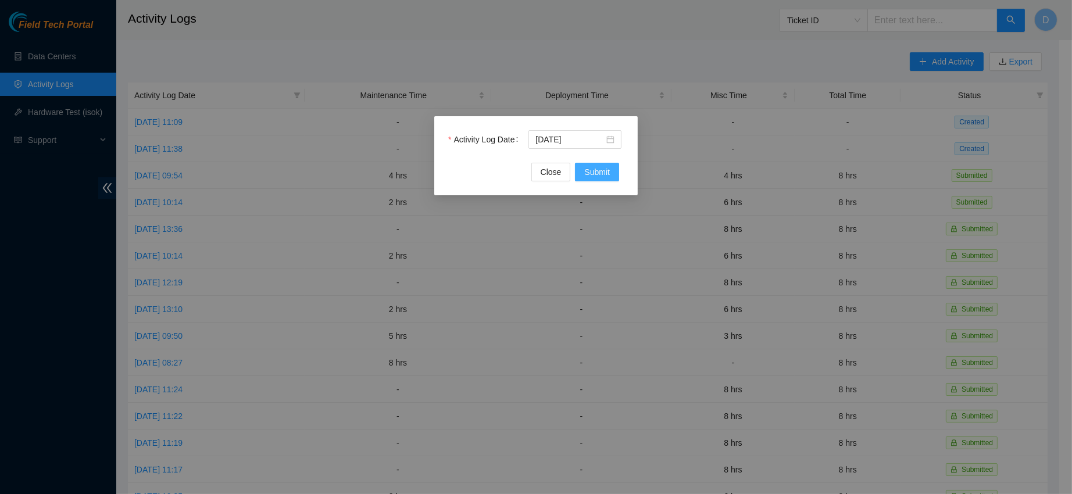
click at [594, 166] on span "Submit" at bounding box center [597, 172] width 26 height 13
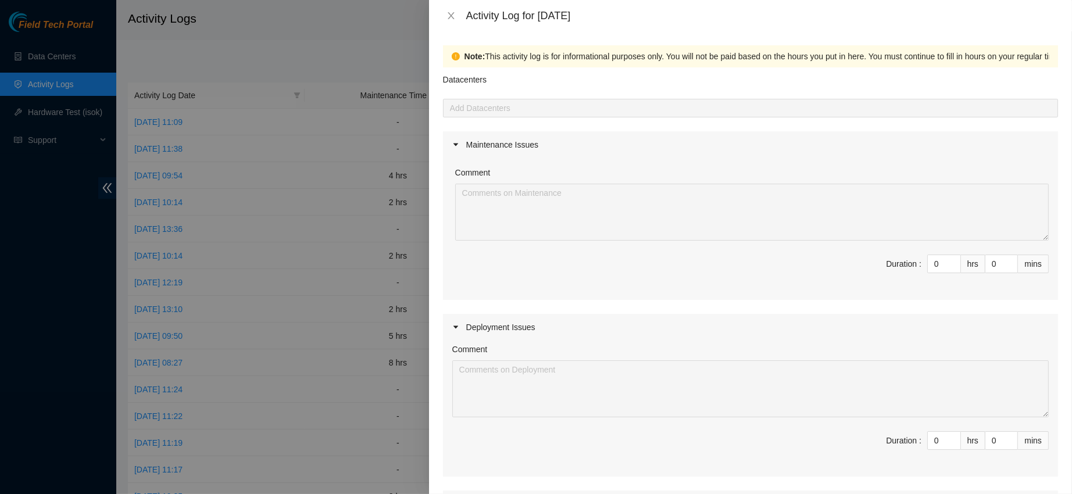
scroll to position [286, 0]
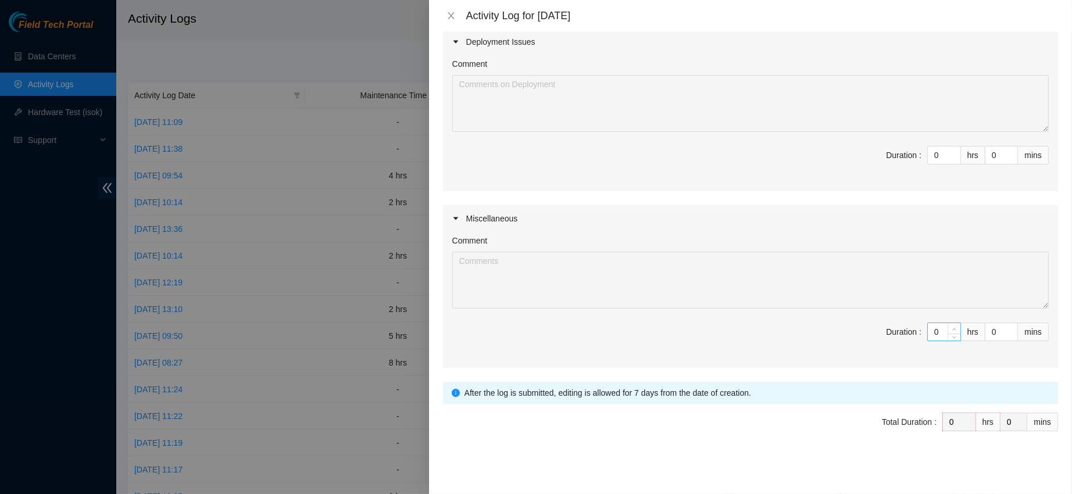
click at [948, 323] on span "Increase Value" at bounding box center [954, 328] width 13 height 10
type input "1"
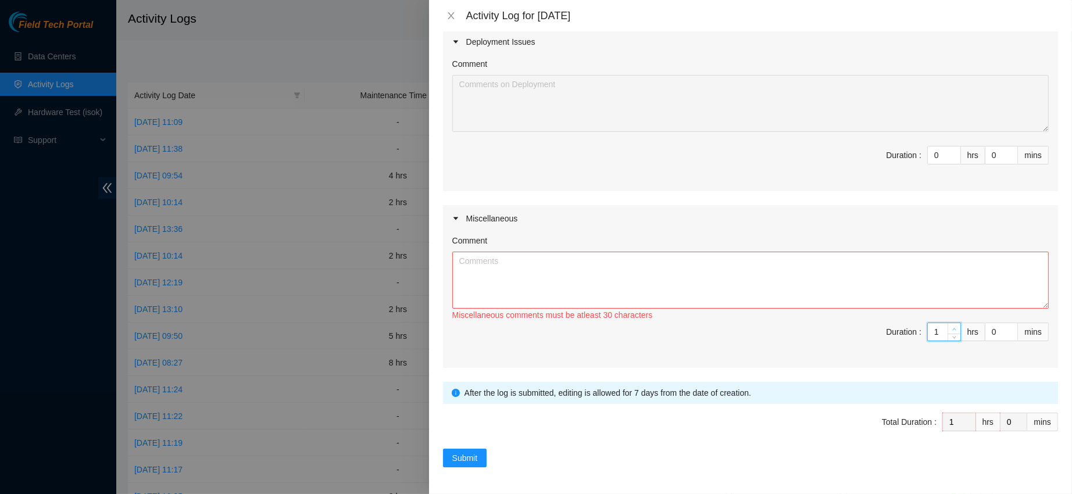
type input "2"
click at [948, 323] on span "Increase Value" at bounding box center [954, 328] width 13 height 10
type input "3"
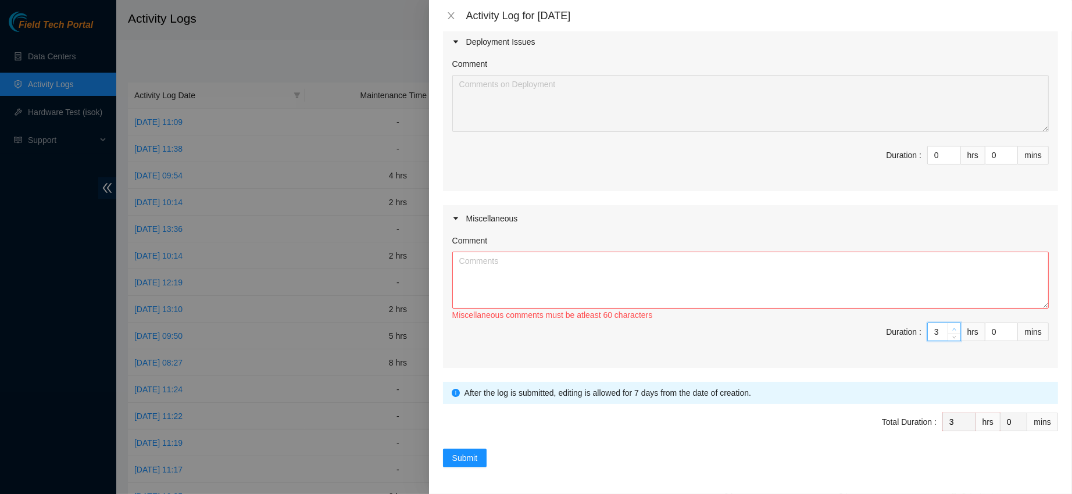
click at [948, 323] on span "Increase Value" at bounding box center [954, 328] width 13 height 10
type input "4"
click at [948, 323] on span "Increase Value" at bounding box center [954, 328] width 13 height 10
type input "5"
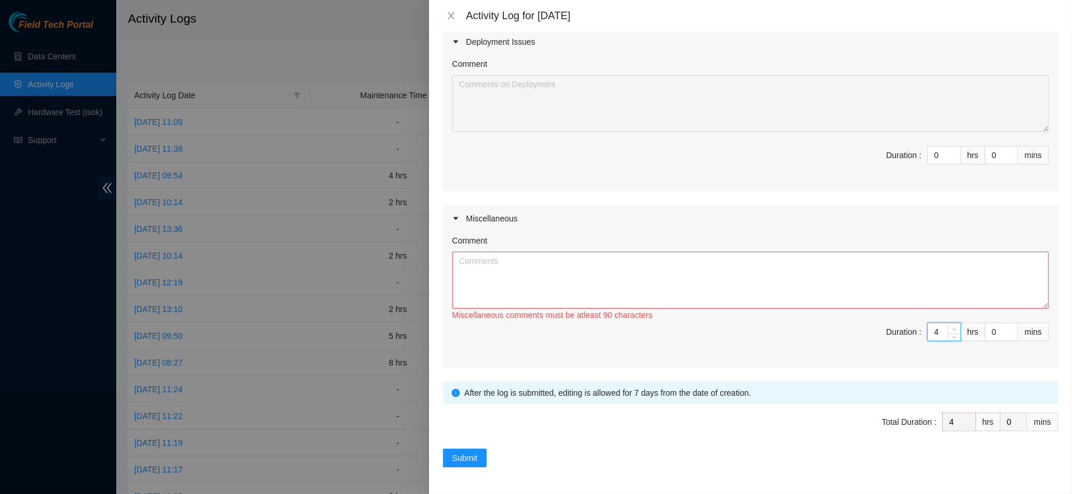
type input "5"
click at [948, 323] on span "Increase Value" at bounding box center [954, 328] width 13 height 10
type input "6"
click at [948, 323] on span "Increase Value" at bounding box center [954, 328] width 13 height 10
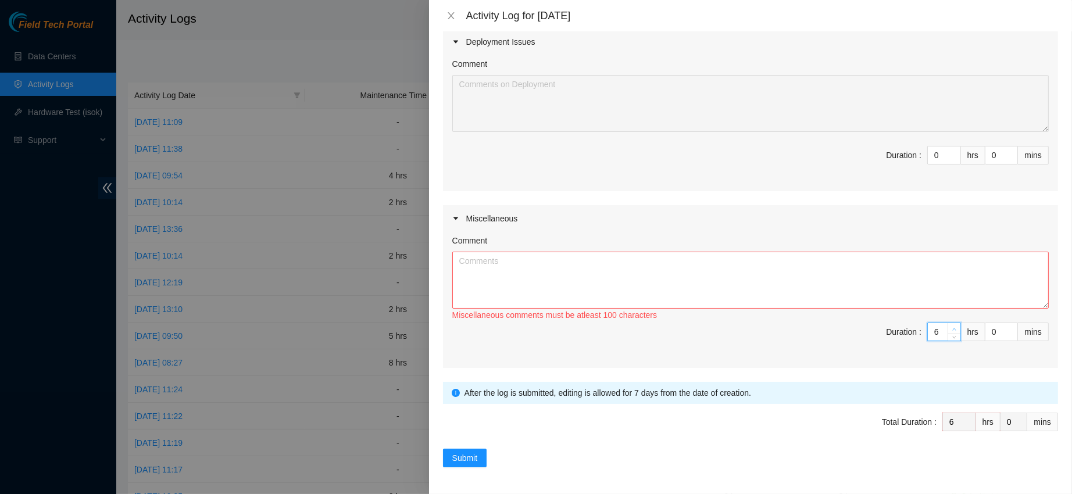
type input "7"
click at [948, 323] on span "Increase Value" at bounding box center [954, 328] width 13 height 10
type input "8"
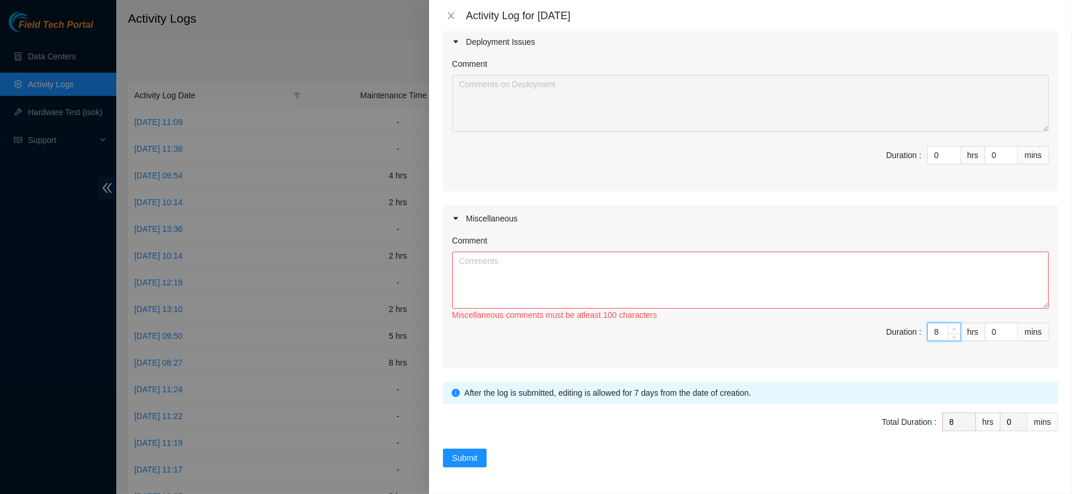
click at [948, 323] on span "Increase Value" at bounding box center [954, 328] width 13 height 10
click at [894, 281] on textarea "Comment" at bounding box center [750, 280] width 597 height 57
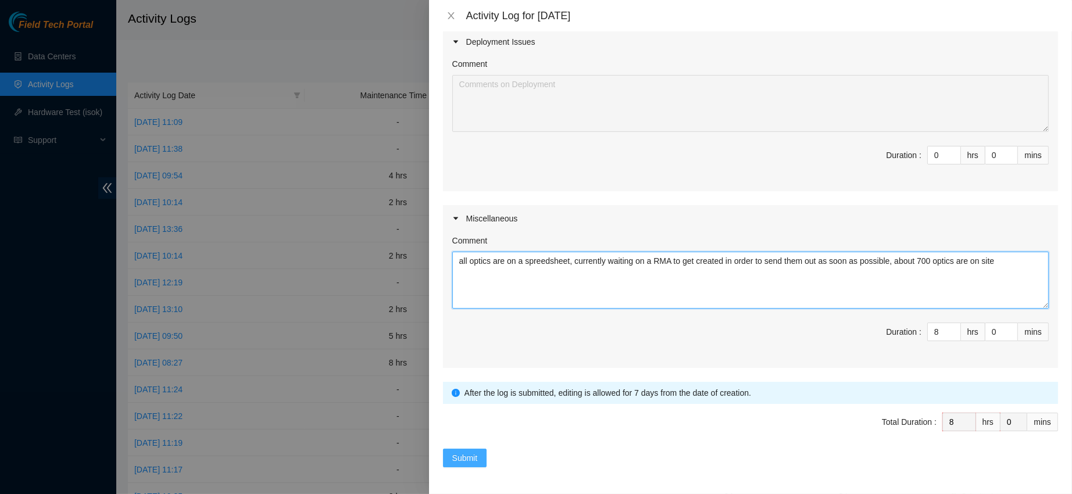
type textarea "all optics are on a spreedsheet, currently waiting on a RMA to get created in o…"
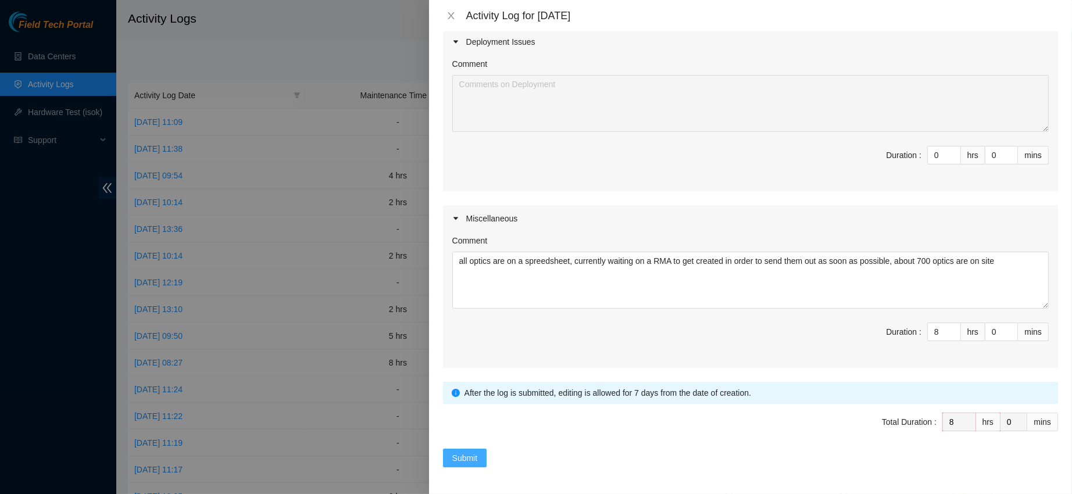
click at [478, 460] on button "Submit" at bounding box center [465, 458] width 44 height 19
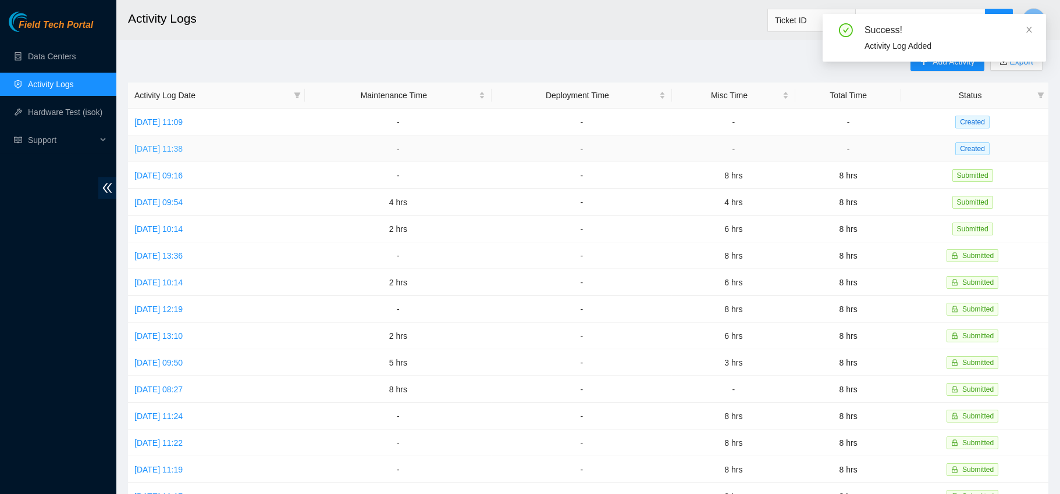
click at [183, 148] on link "[DATE] 11:38" at bounding box center [158, 148] width 48 height 9
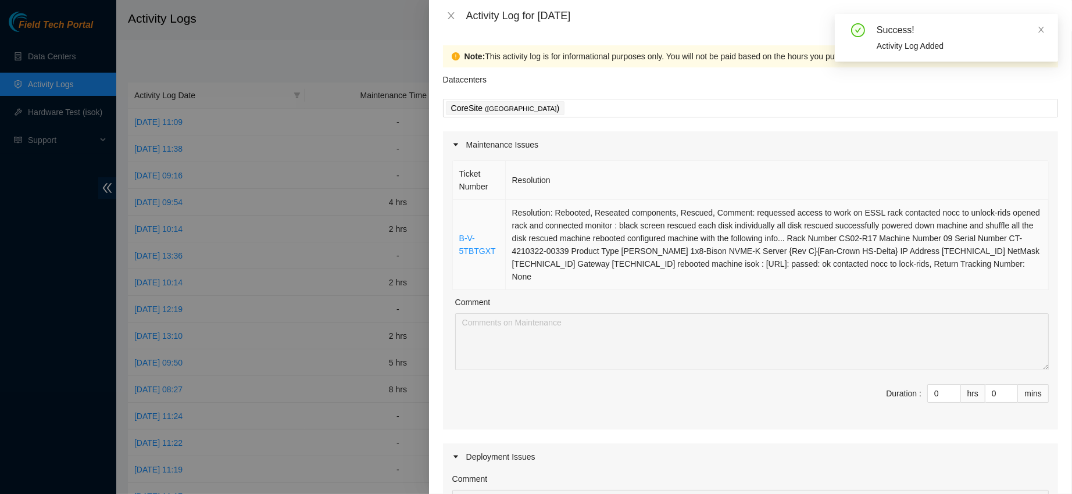
scroll to position [91, 0]
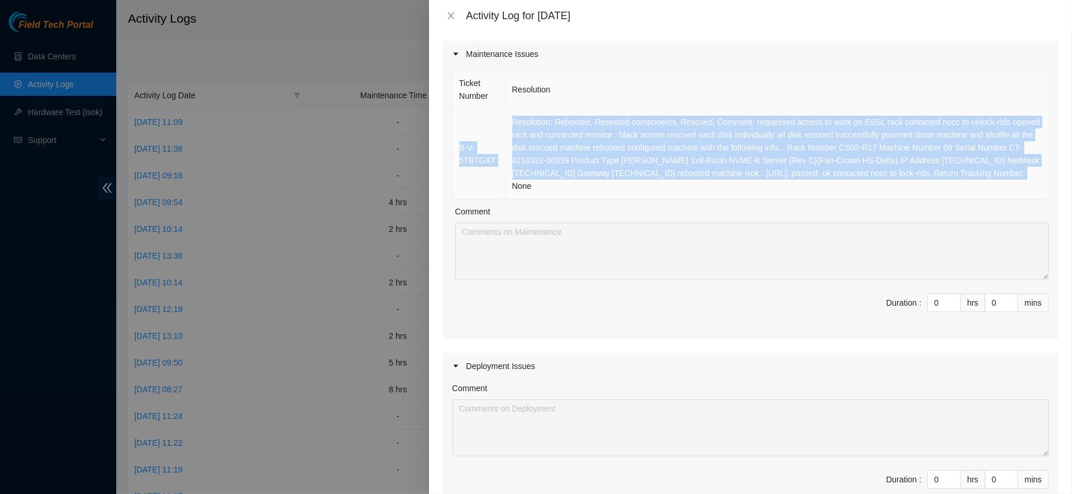
drag, startPoint x: 460, startPoint y: 124, endPoint x: 1015, endPoint y: 170, distance: 557.3
click at [1015, 170] on tr "B-V-5TBTGXT Resolution: Rebooted, Reseated components, Rescued, Comment: reques…" at bounding box center [751, 154] width 596 height 90
copy tr "B-V-5TBTGXT Resolution: Rebooted, Reseated components, Rescued, Comment: reques…"
type input "1"
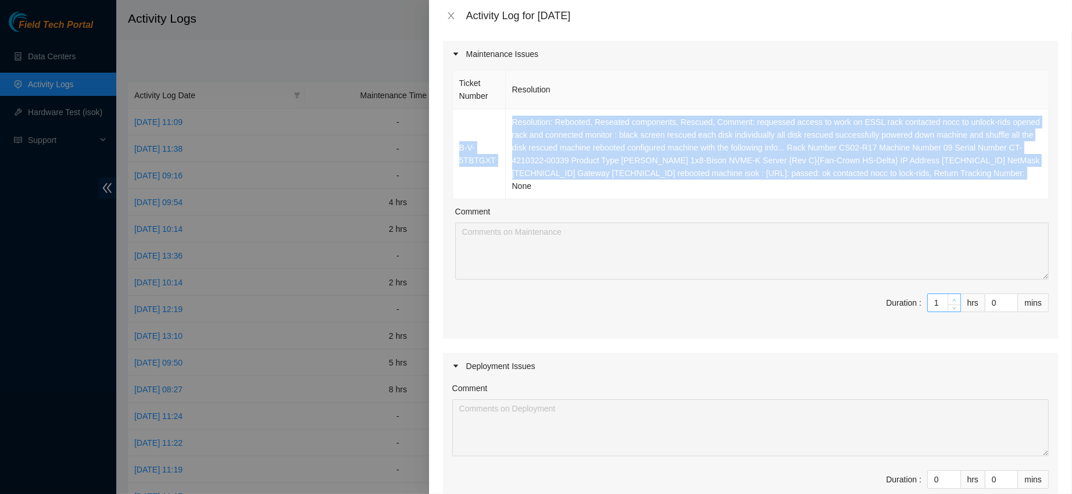
click at [951, 297] on span "up" at bounding box center [954, 300] width 7 height 7
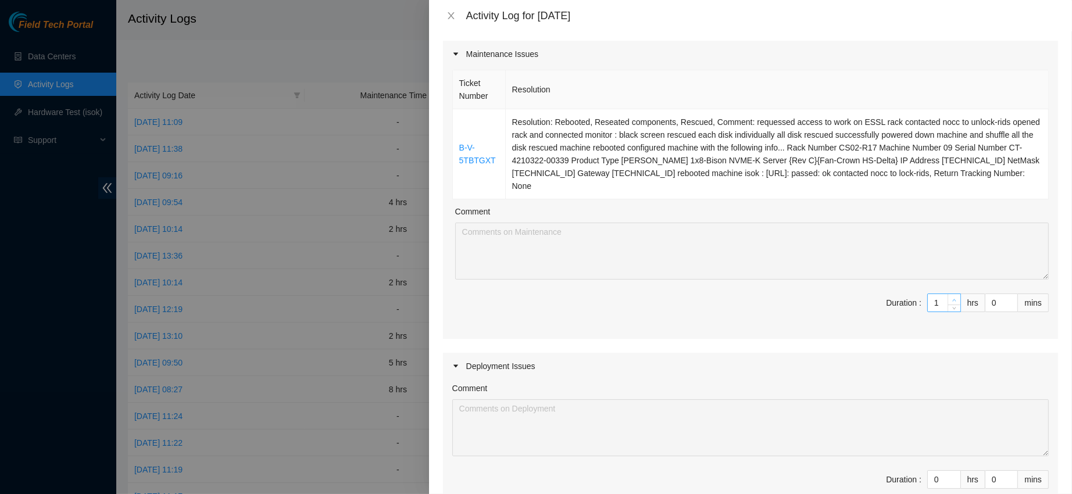
type input "2"
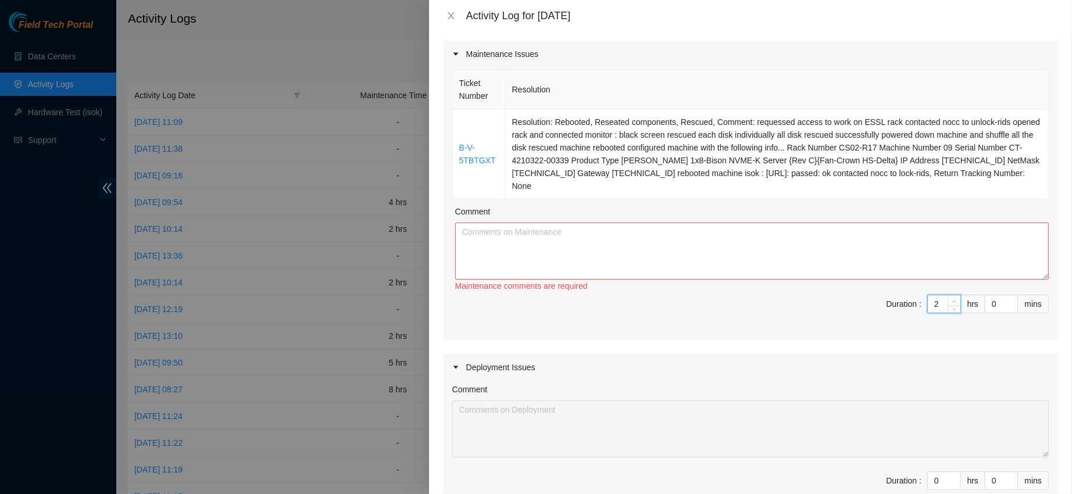
click at [951, 298] on span "up" at bounding box center [954, 301] width 7 height 7
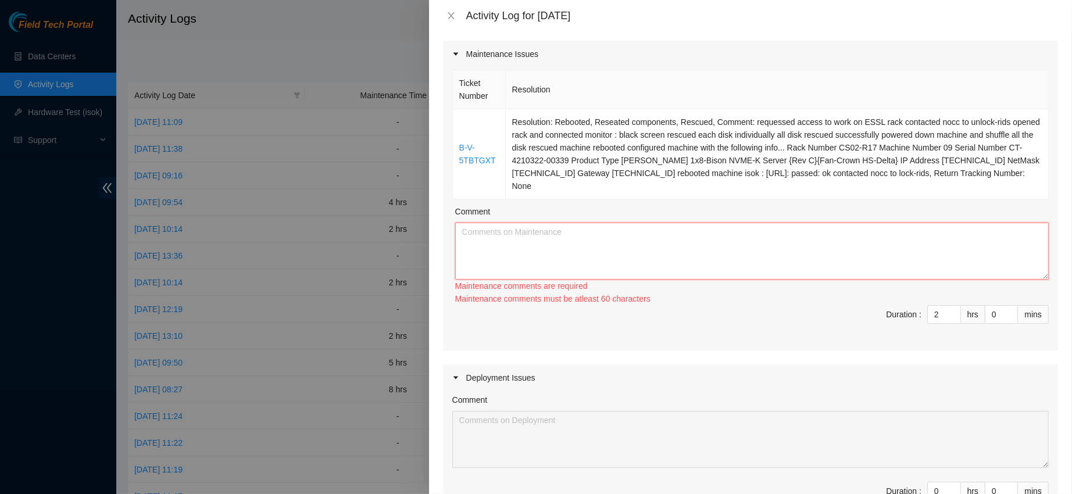
click at [857, 244] on textarea "Comment" at bounding box center [752, 251] width 594 height 57
paste textarea "B-V-5TBTGXT Resolution: Rebooted, Reseated components, Rescued, Comment: reques…"
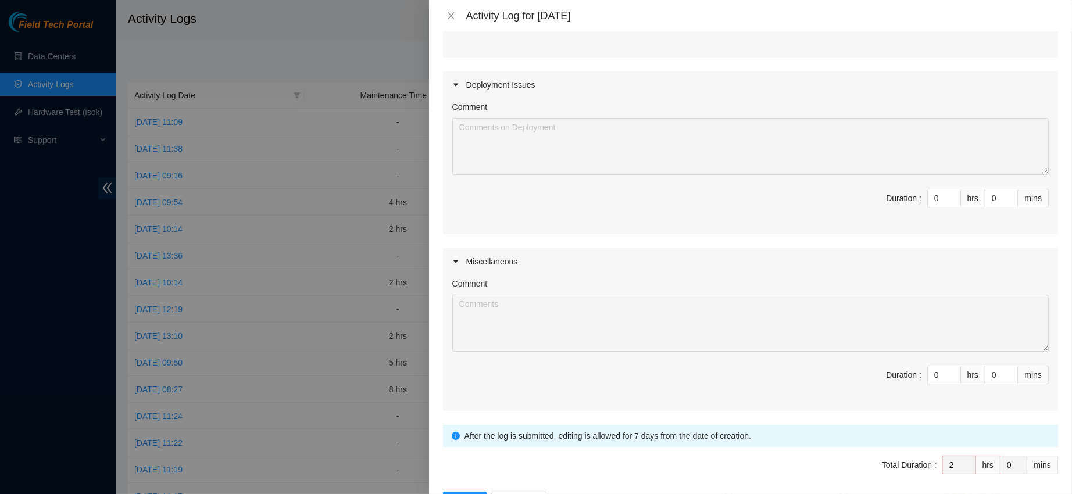
scroll to position [402, 0]
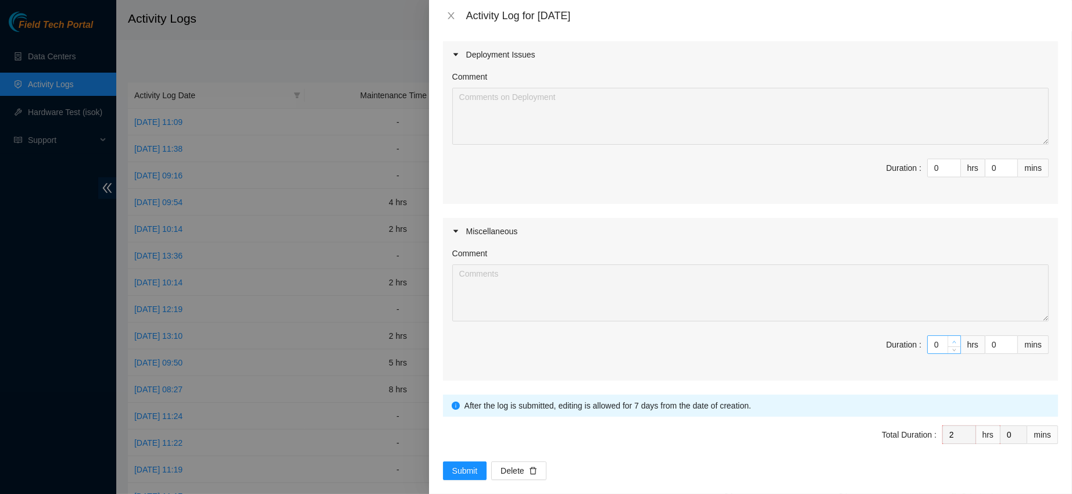
type textarea "B-V-5TBTGXT Resolution: Rebooted, Reseated components, Rescued, Comment: reques…"
type input "1"
type input "3"
click at [953, 341] on icon "up" at bounding box center [954, 342] width 3 height 2
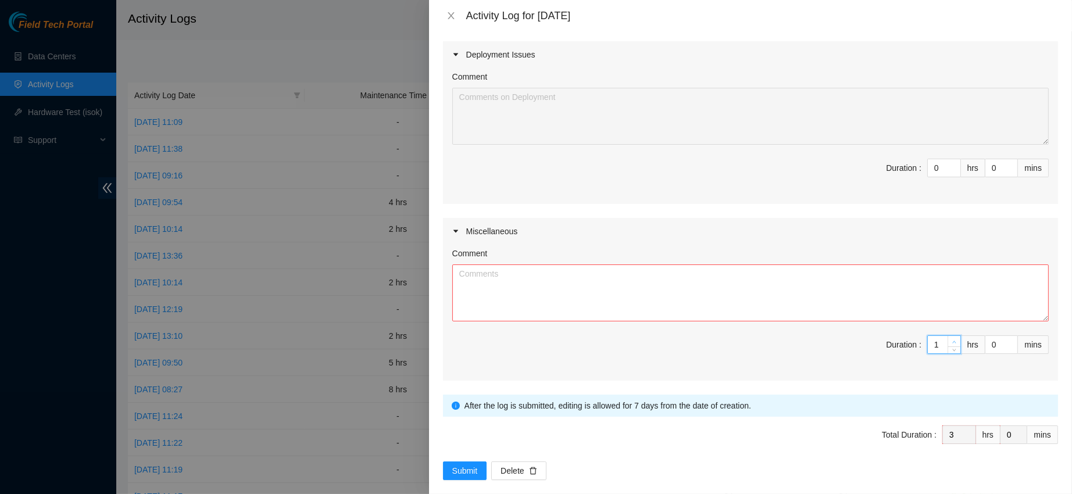
type input "2"
type input "4"
click at [953, 341] on icon "up" at bounding box center [954, 342] width 3 height 2
type input "3"
type input "5"
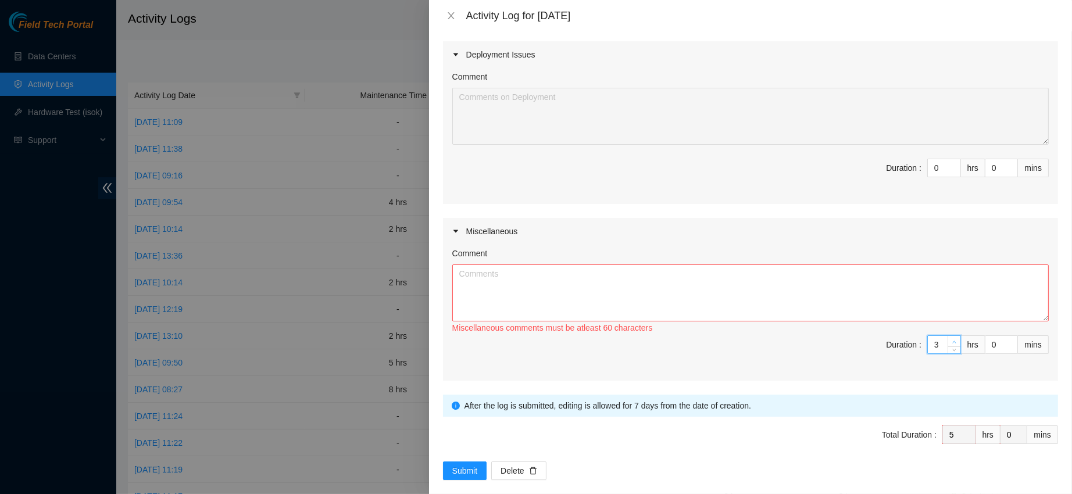
click at [953, 341] on icon "up" at bounding box center [954, 342] width 3 height 2
type input "4"
type input "6"
click at [953, 341] on icon "up" at bounding box center [954, 342] width 3 height 2
type input "5"
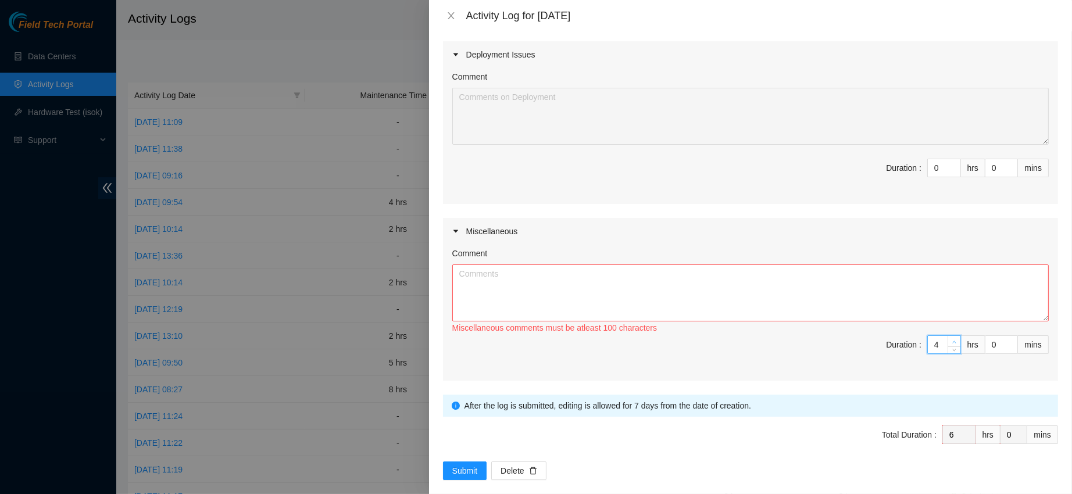
type input "7"
click at [953, 341] on icon "up" at bounding box center [954, 342] width 3 height 2
type input "6"
type input "8"
click at [953, 341] on icon "up" at bounding box center [954, 342] width 3 height 2
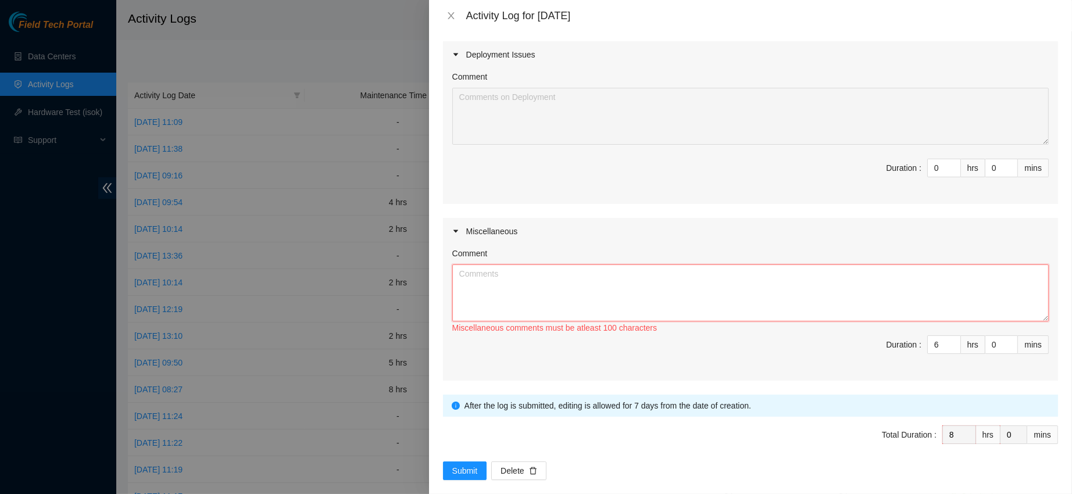
click at [776, 265] on textarea "Comment" at bounding box center [750, 293] width 597 height 57
paste textarea "Defective s23db0b2b jcct000206 c2009346753 c2009346290 c2009346963 inlah6401133…"
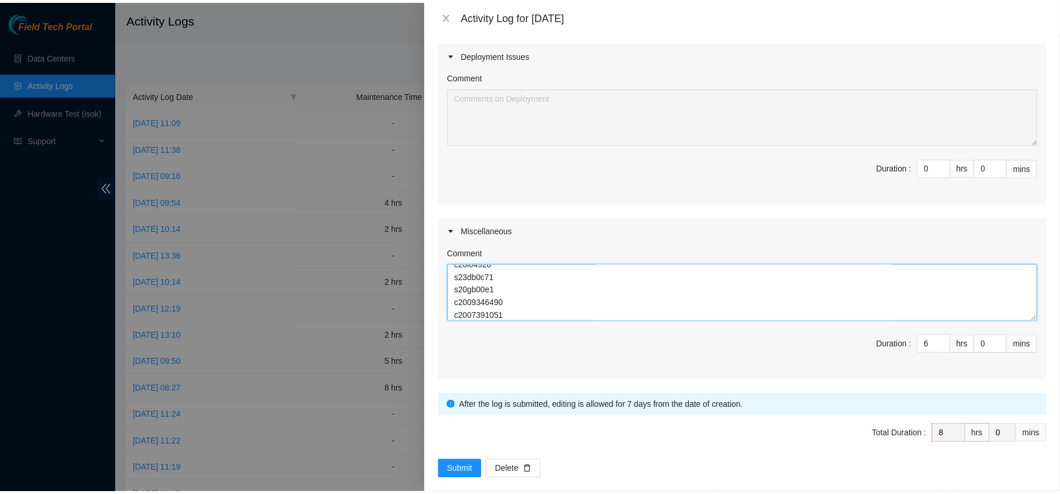
scroll to position [102, 0]
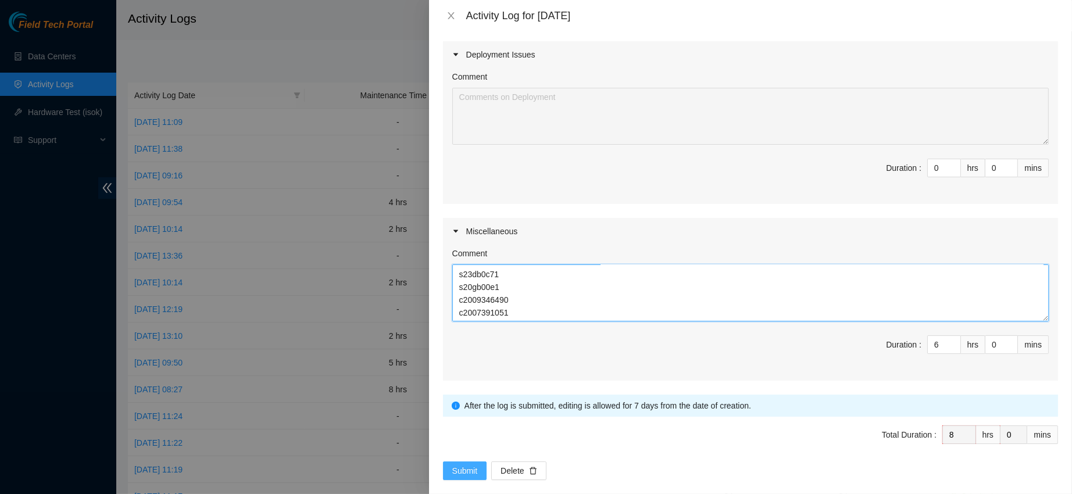
type textarea "Defective s23db0b2b jcct000206 c2009346753 c2009346290 c2009346963 inlah6401133…"
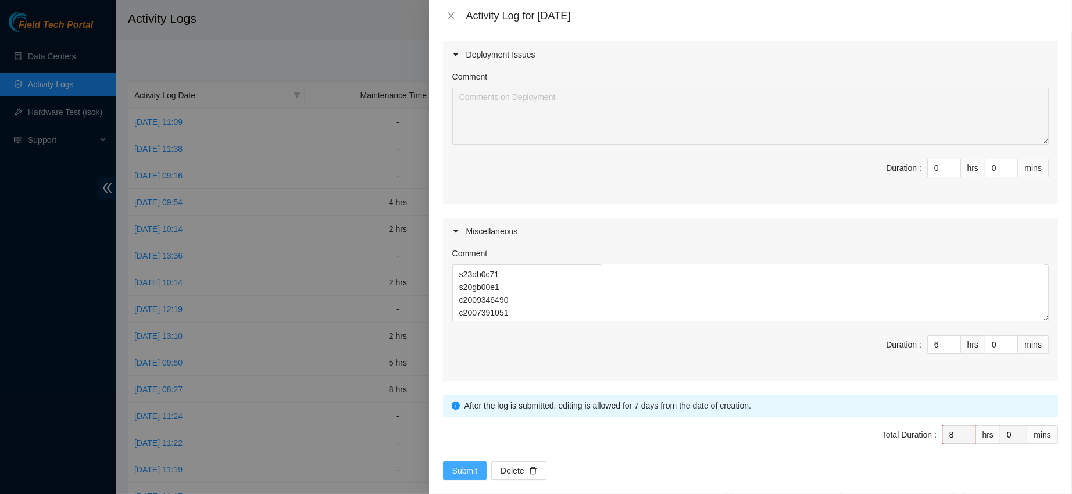
click at [454, 465] on span "Submit" at bounding box center [465, 471] width 26 height 13
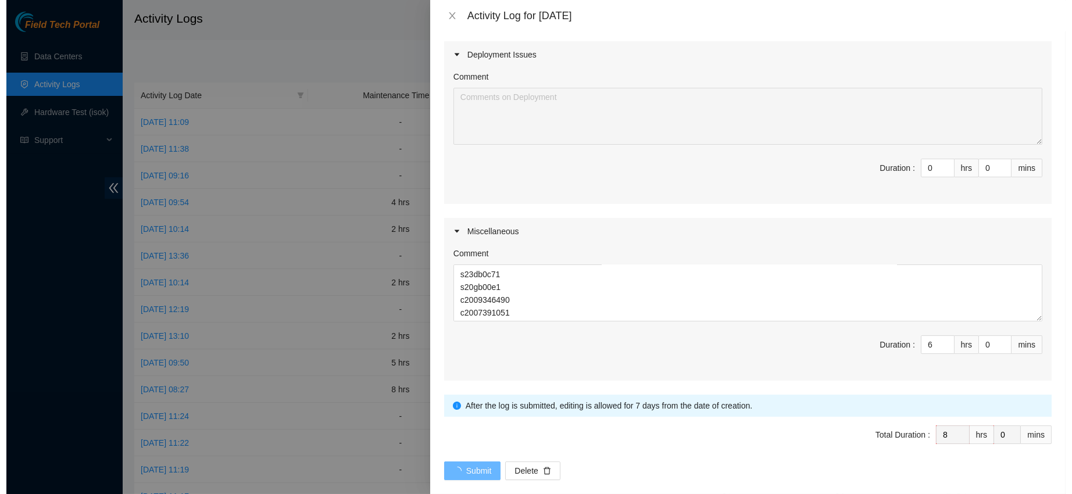
scroll to position [0, 0]
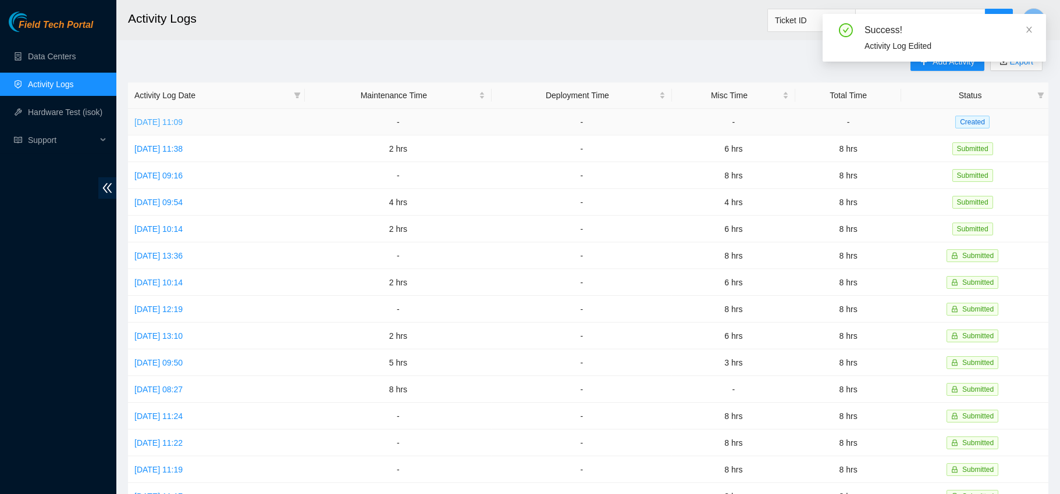
click at [183, 120] on link "[DATE] 11:09" at bounding box center [158, 121] width 48 height 9
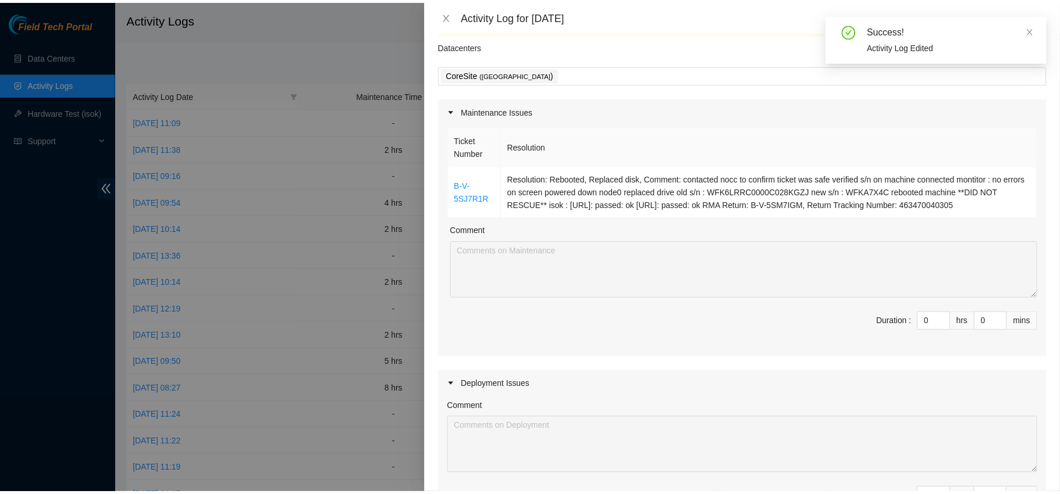
scroll to position [27, 0]
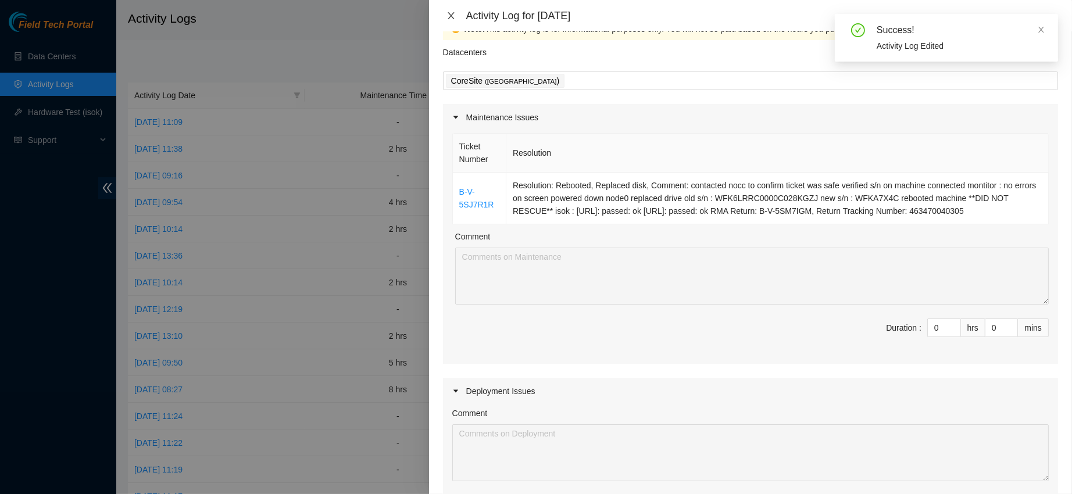
click at [452, 15] on icon "close" at bounding box center [451, 15] width 9 height 9
